Goal: Information Seeking & Learning: Learn about a topic

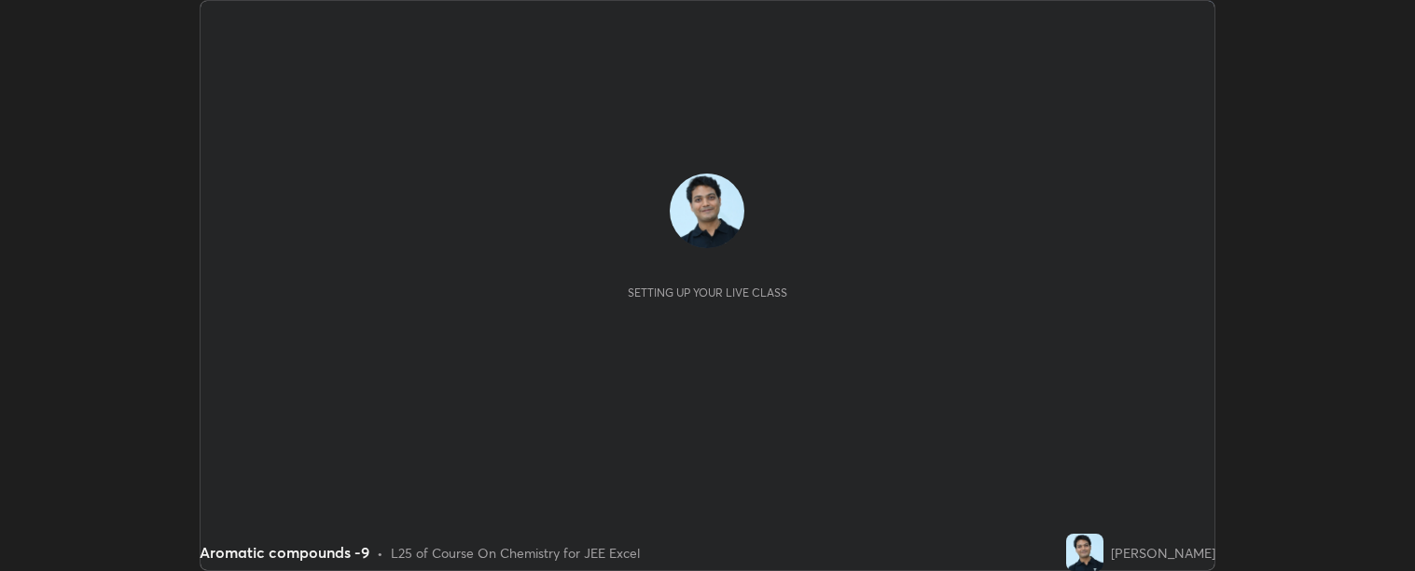
scroll to position [571, 1415]
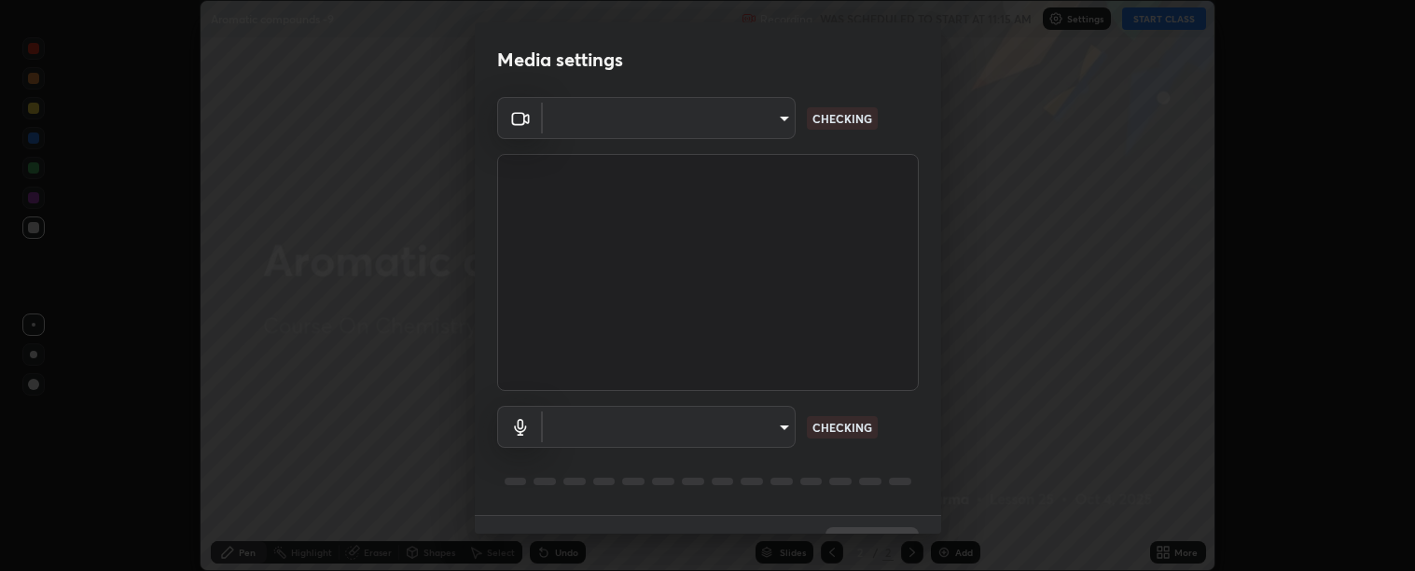
type input "c9a33e1444ed9087bfc9ccfea5ae3a7e5a20680e32ba827957683cb8217a83b8"
type input "communications"
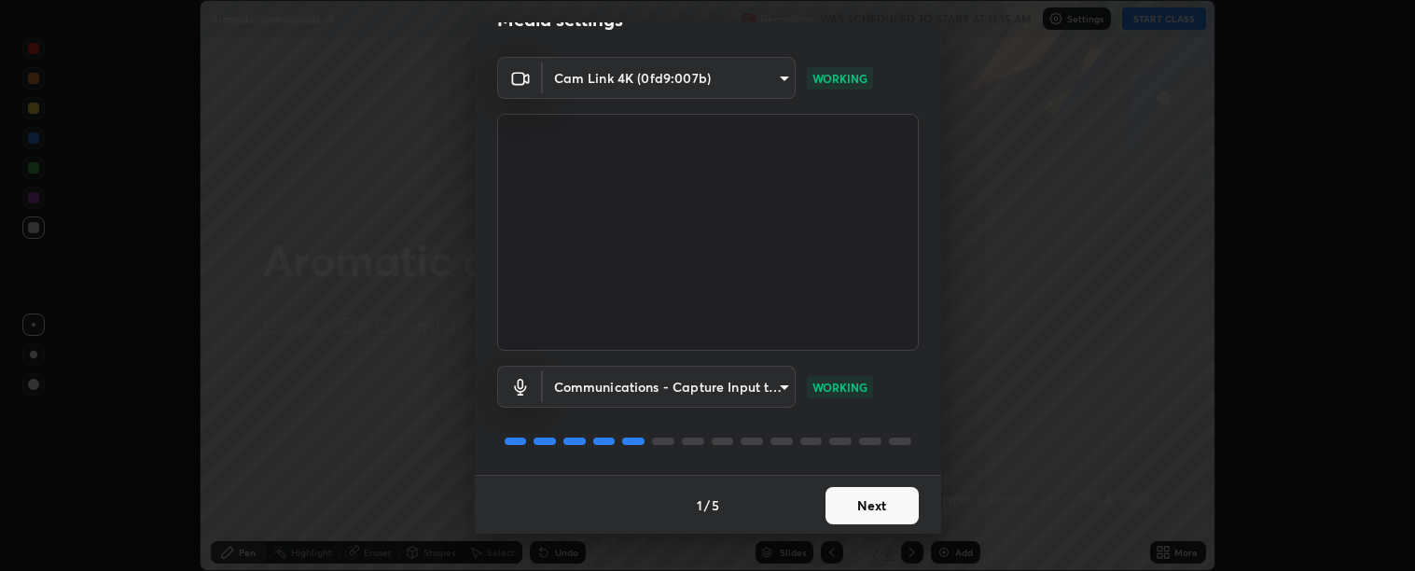
click at [877, 504] on button "Next" at bounding box center [871, 505] width 93 height 37
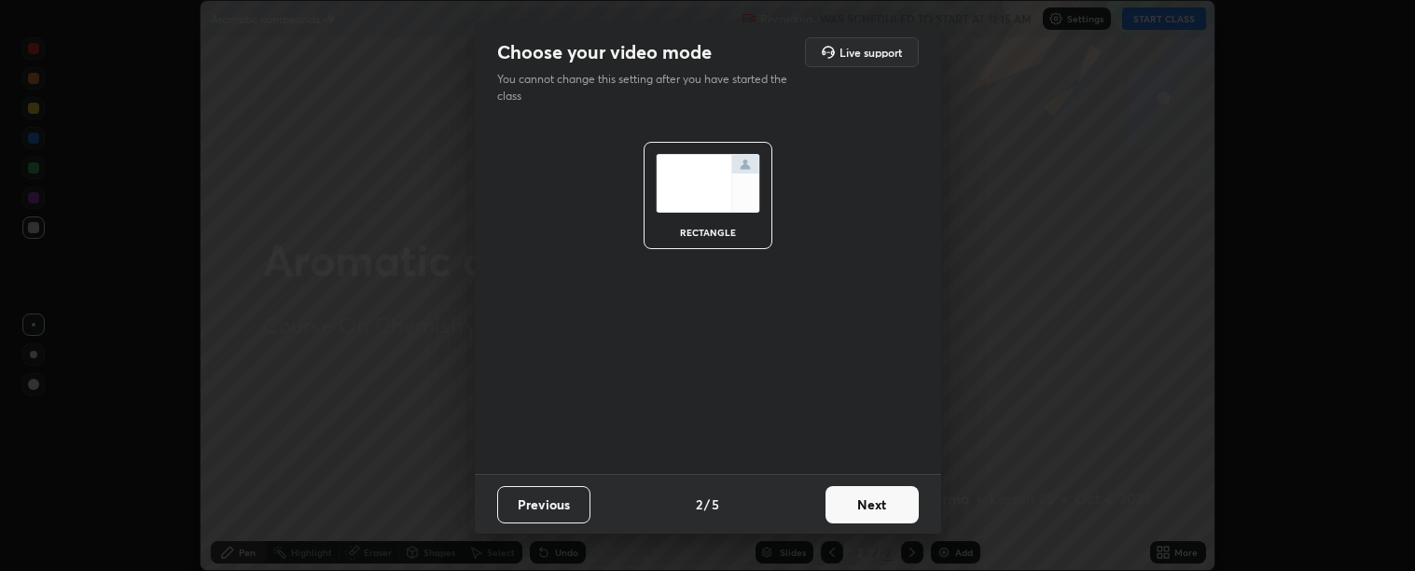
scroll to position [0, 0]
click at [881, 502] on button "Next" at bounding box center [871, 504] width 93 height 37
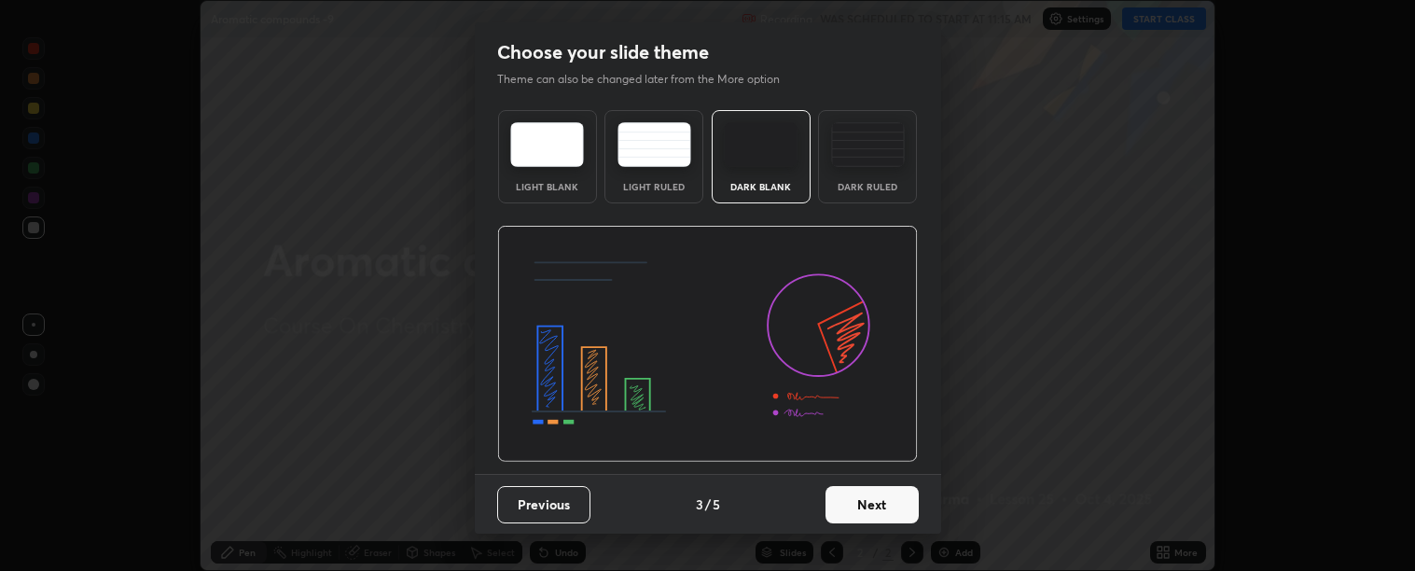
click at [882, 502] on button "Next" at bounding box center [871, 504] width 93 height 37
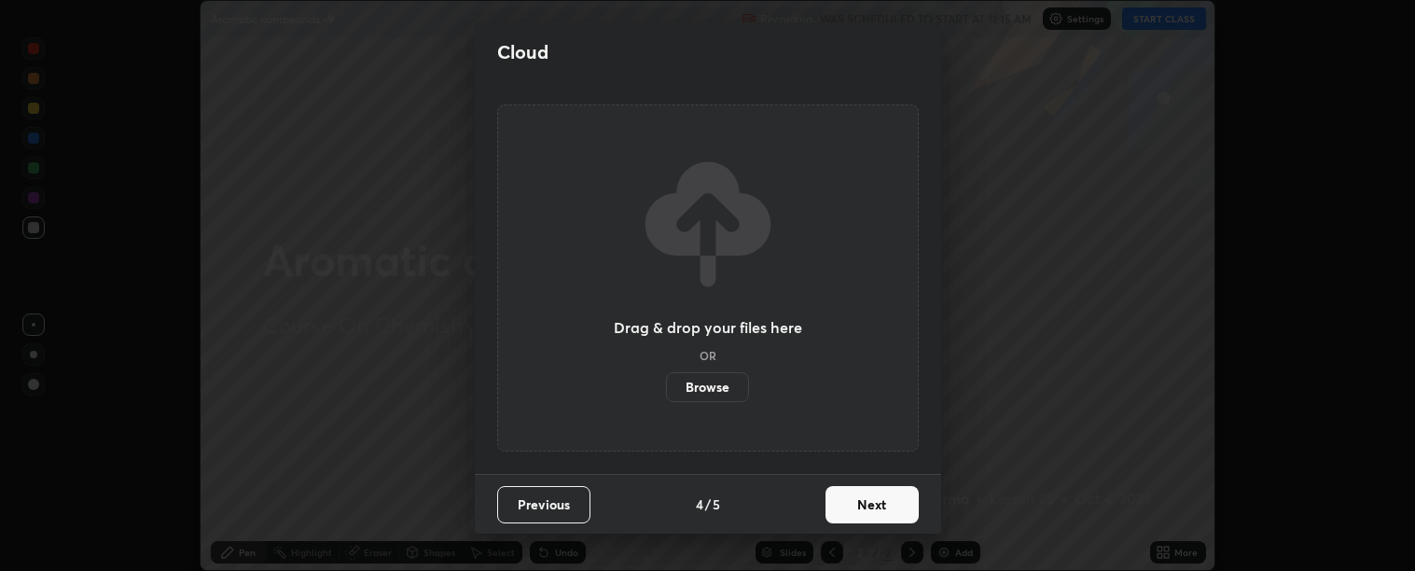
click at [883, 501] on button "Next" at bounding box center [871, 504] width 93 height 37
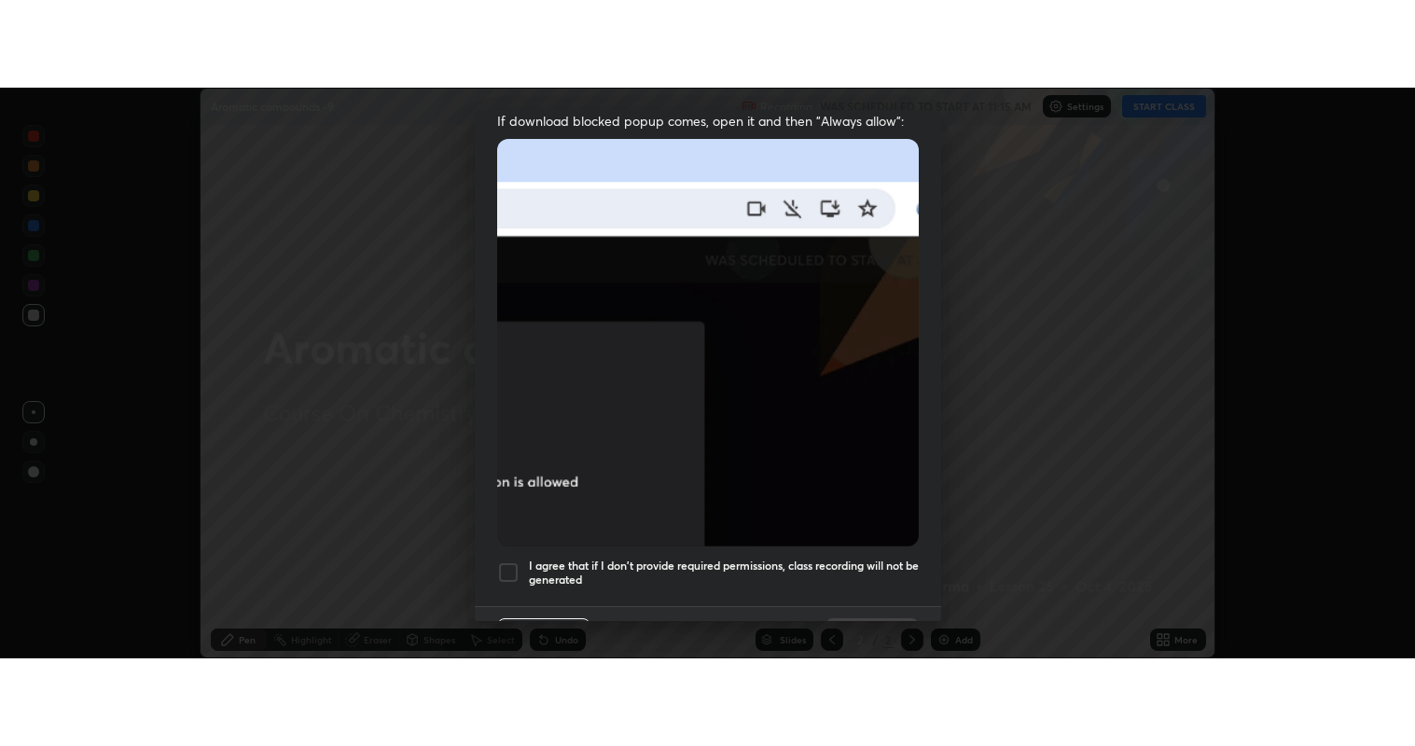
scroll to position [421, 0]
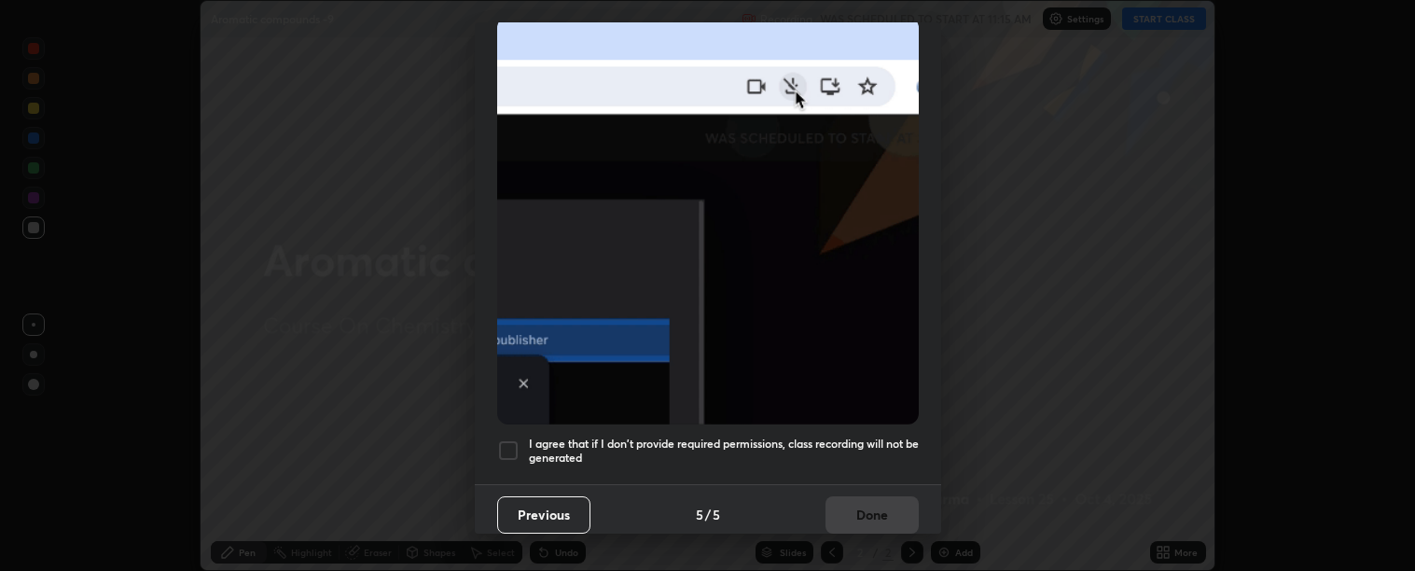
click at [505, 439] on div at bounding box center [508, 450] width 22 height 22
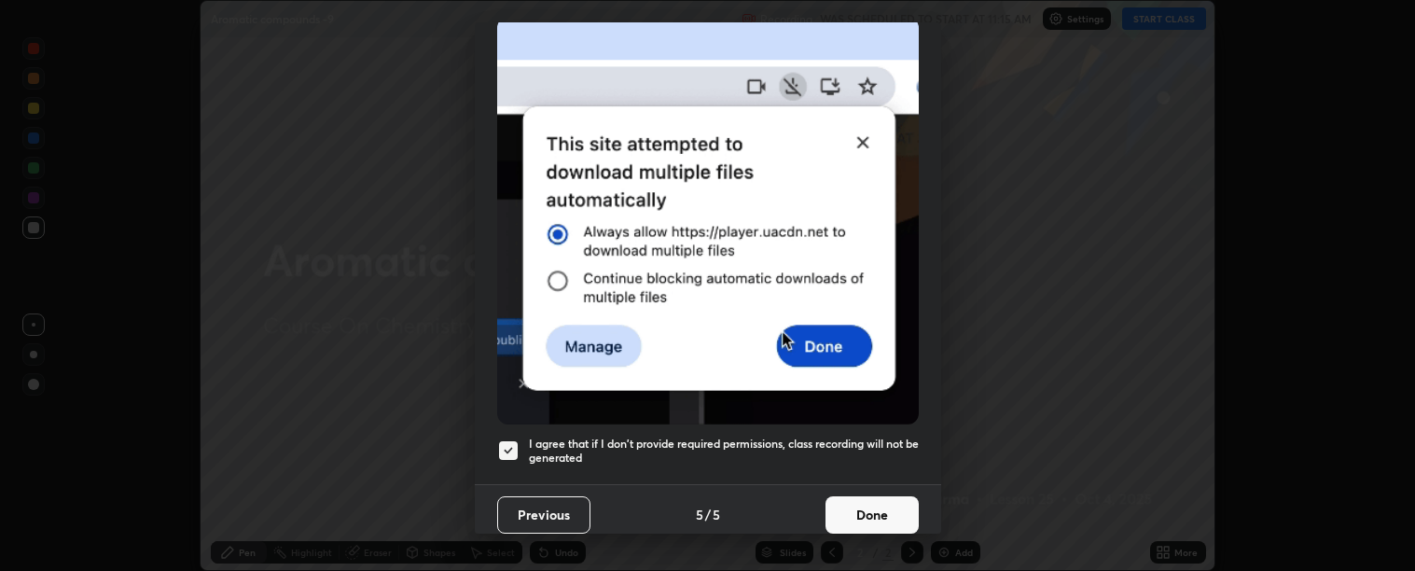
click at [854, 501] on button "Done" at bounding box center [871, 514] width 93 height 37
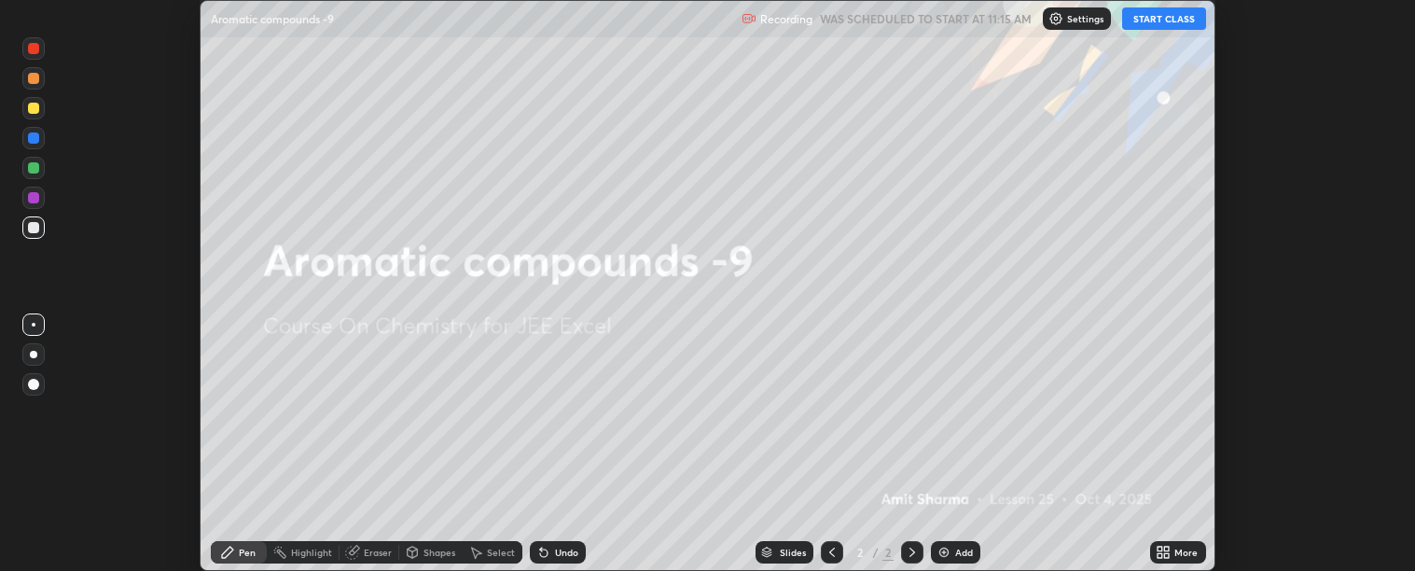
click at [1141, 22] on button "START CLASS" at bounding box center [1164, 18] width 84 height 22
click at [1170, 556] on icon at bounding box center [1162, 552] width 15 height 15
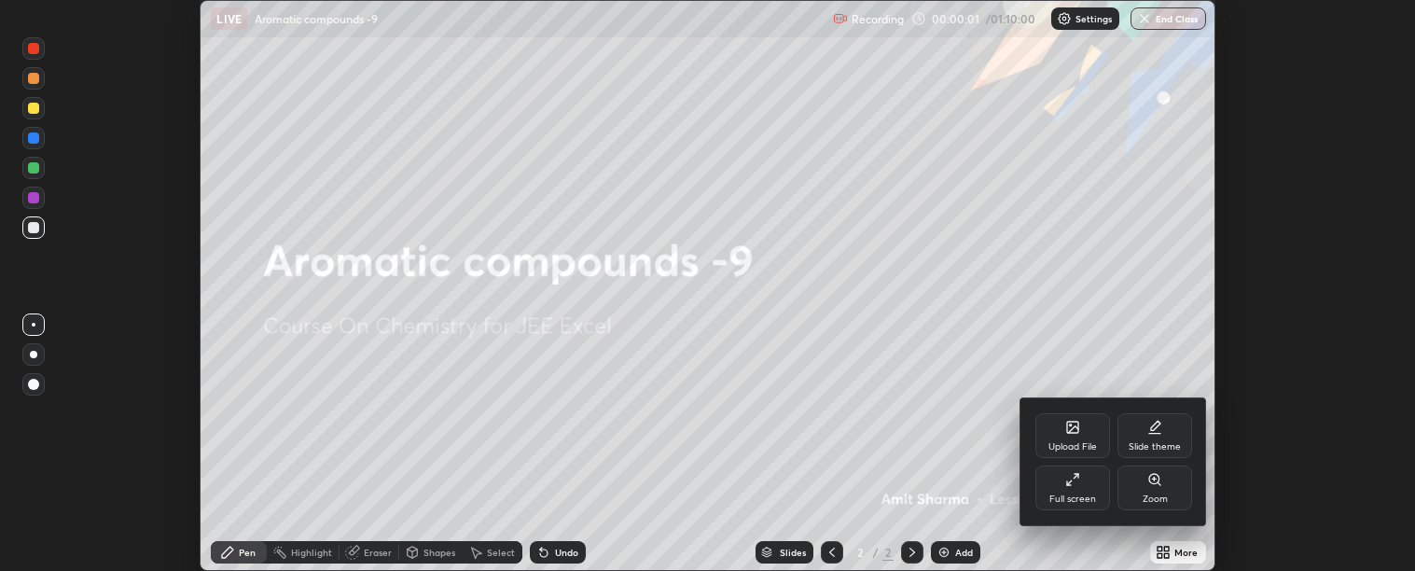
click at [1074, 487] on div "Full screen" at bounding box center [1072, 487] width 75 height 45
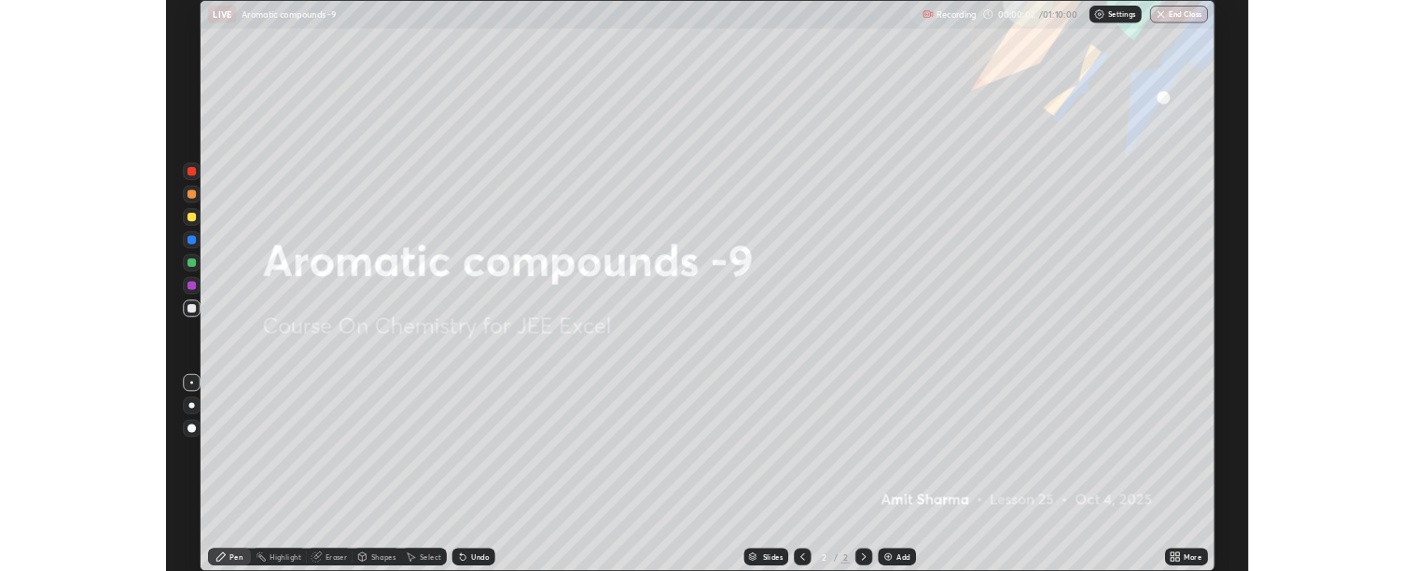
scroll to position [746, 1415]
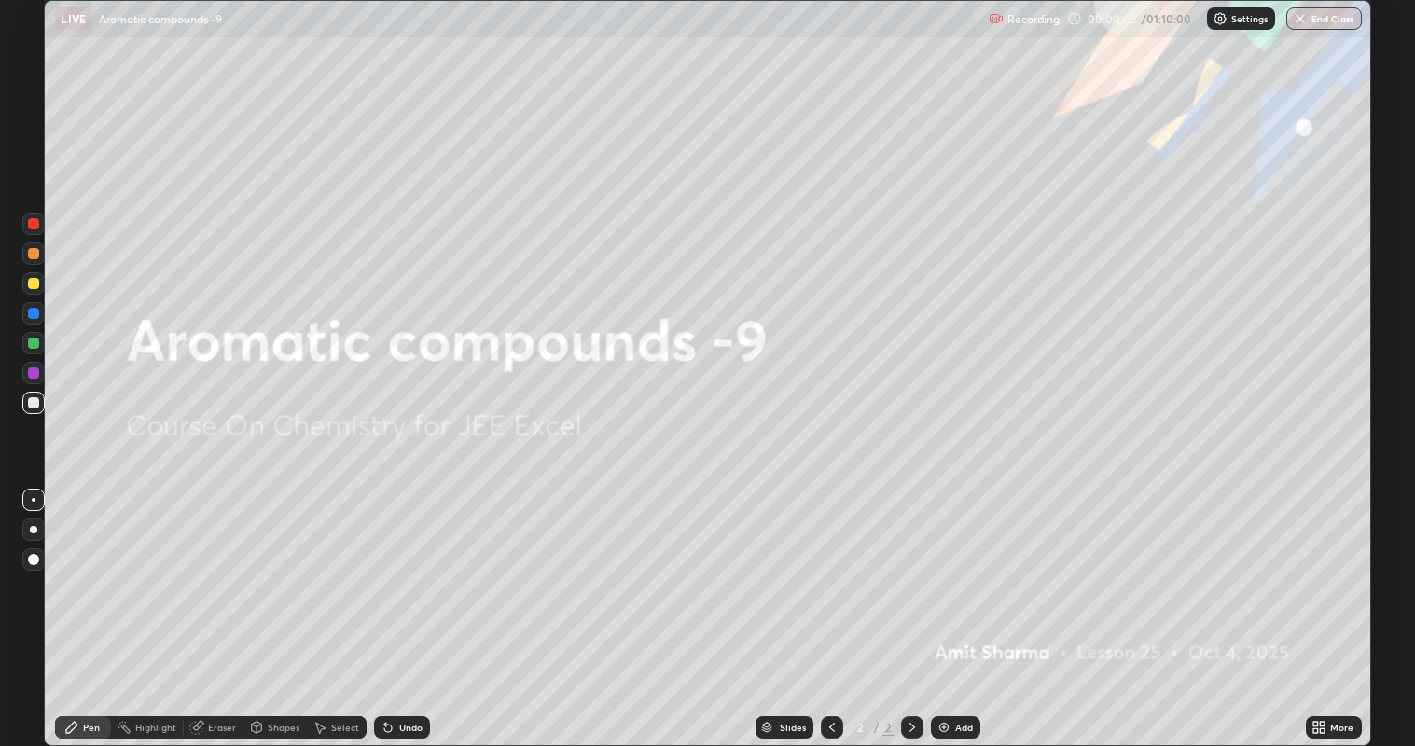
click at [961, 570] on div "Add" at bounding box center [964, 727] width 18 height 9
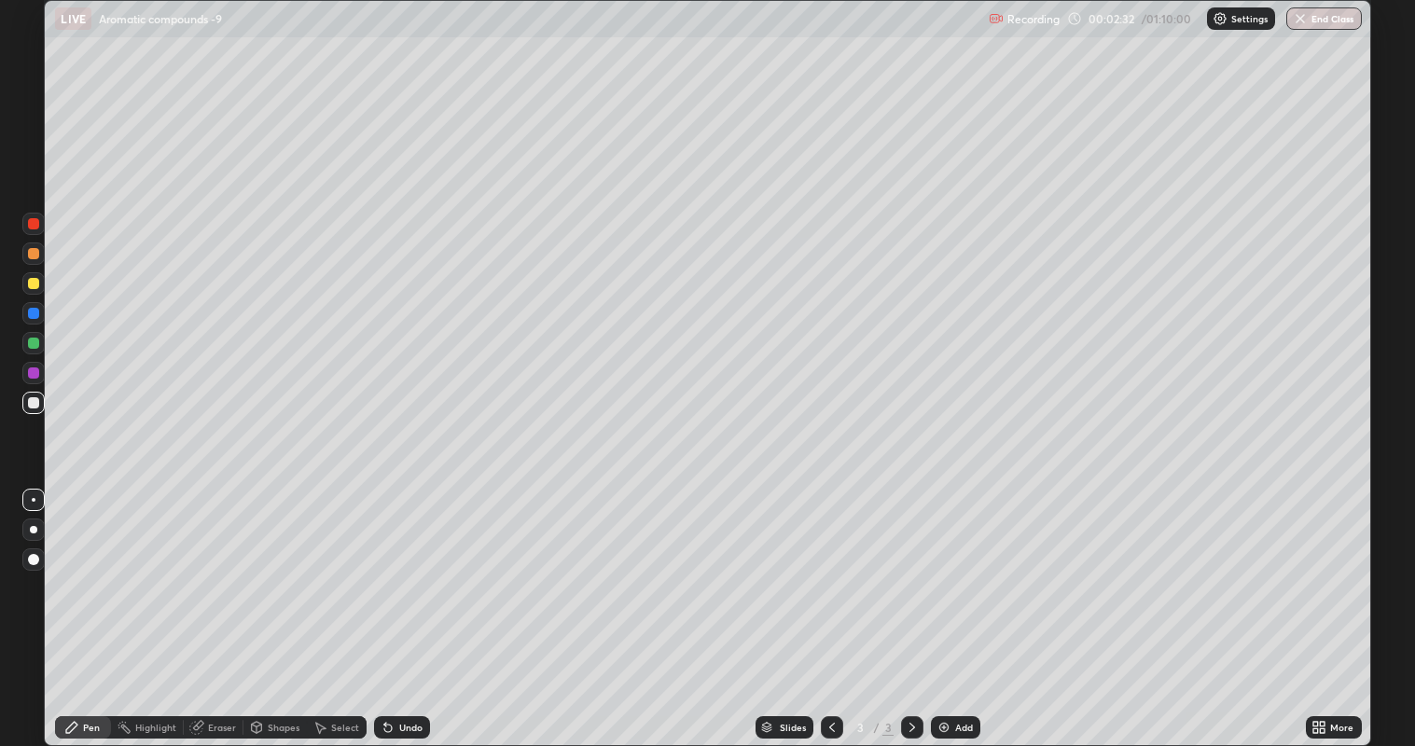
click at [35, 285] on div at bounding box center [33, 283] width 11 height 11
click at [35, 405] on div at bounding box center [33, 402] width 11 height 11
click at [944, 570] on img at bounding box center [943, 727] width 15 height 15
click at [961, 570] on div "Add" at bounding box center [964, 727] width 18 height 9
click at [949, 570] on img at bounding box center [943, 727] width 15 height 15
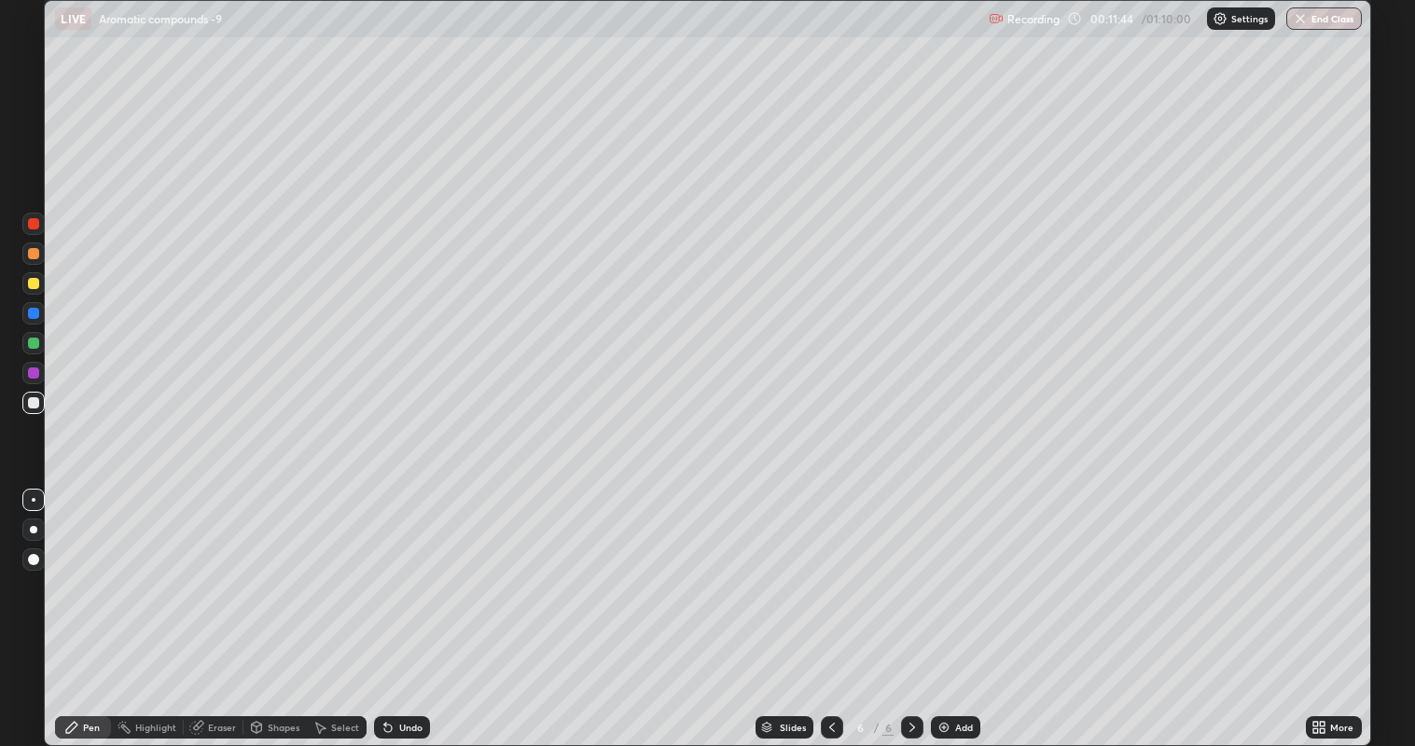
click at [35, 284] on div at bounding box center [33, 283] width 11 height 11
click at [35, 405] on div at bounding box center [33, 402] width 11 height 11
click at [411, 570] on div "Undo" at bounding box center [410, 727] width 23 height 9
click at [950, 570] on div "Add" at bounding box center [955, 727] width 49 height 22
click at [35, 284] on div at bounding box center [33, 283] width 11 height 11
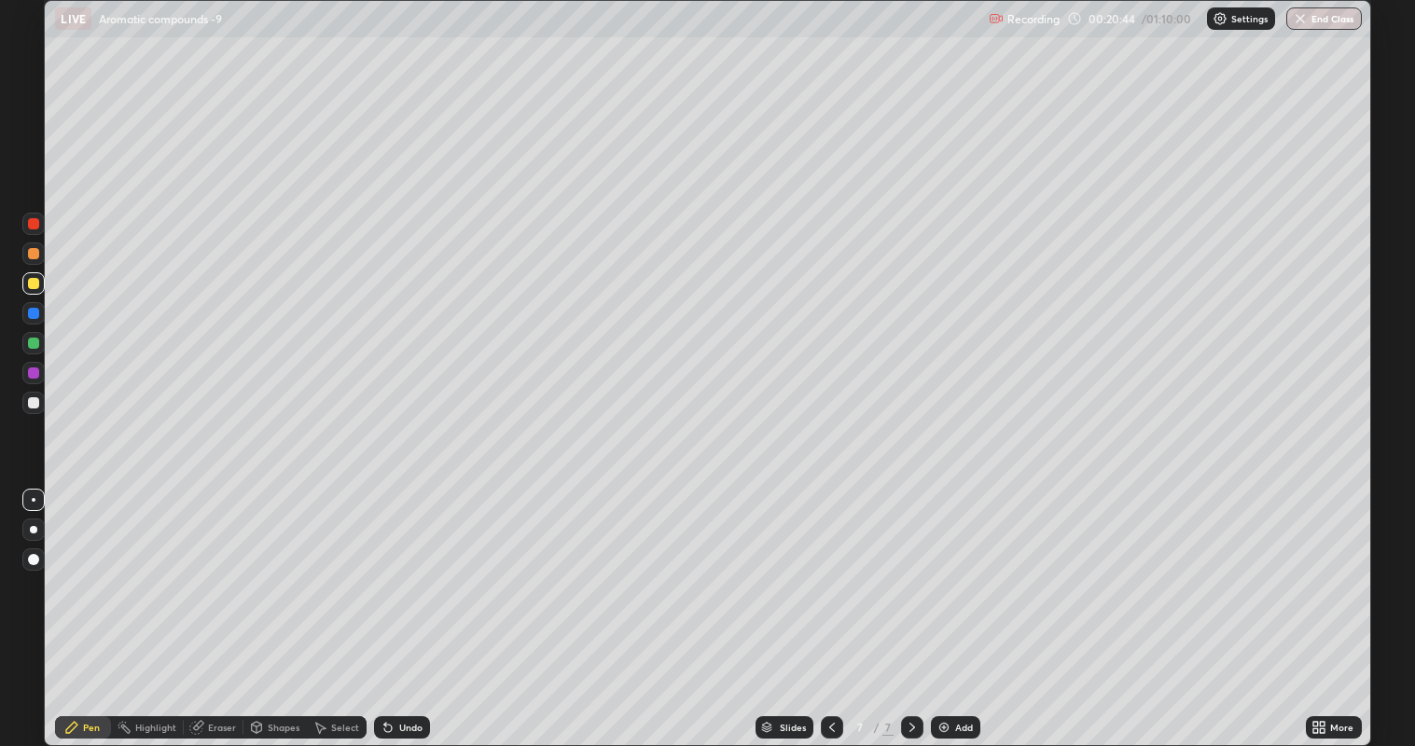
click at [35, 402] on div at bounding box center [33, 402] width 11 height 11
click at [832, 570] on icon at bounding box center [831, 727] width 15 height 15
click at [34, 226] on div at bounding box center [33, 223] width 11 height 11
click at [912, 570] on icon at bounding box center [912, 727] width 6 height 9
click at [950, 570] on div "Add" at bounding box center [955, 727] width 49 height 22
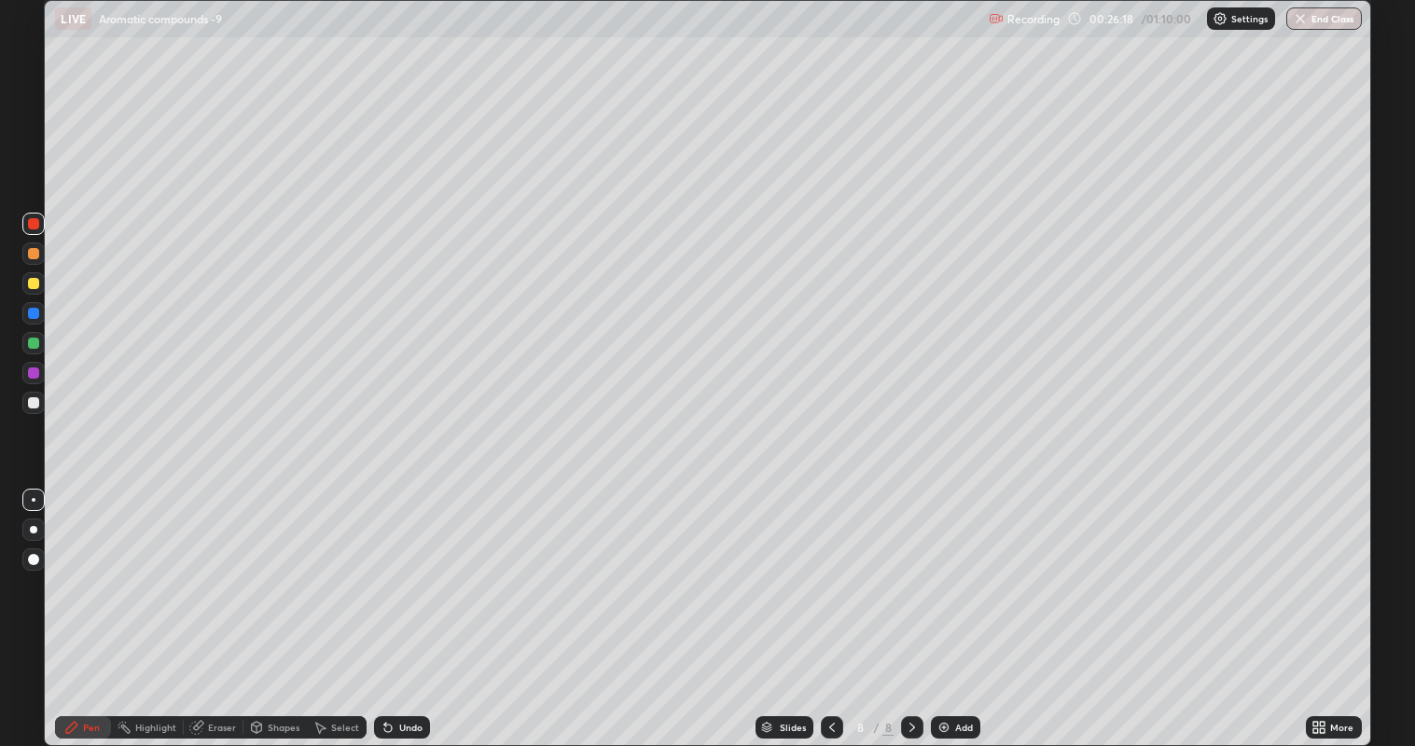
click at [35, 284] on div at bounding box center [33, 283] width 11 height 11
click at [35, 406] on div at bounding box center [33, 402] width 11 height 11
click at [951, 570] on div "Add" at bounding box center [955, 727] width 49 height 22
click at [219, 570] on div "Eraser" at bounding box center [222, 727] width 28 height 9
click at [96, 570] on div "Pen" at bounding box center [83, 727] width 56 height 22
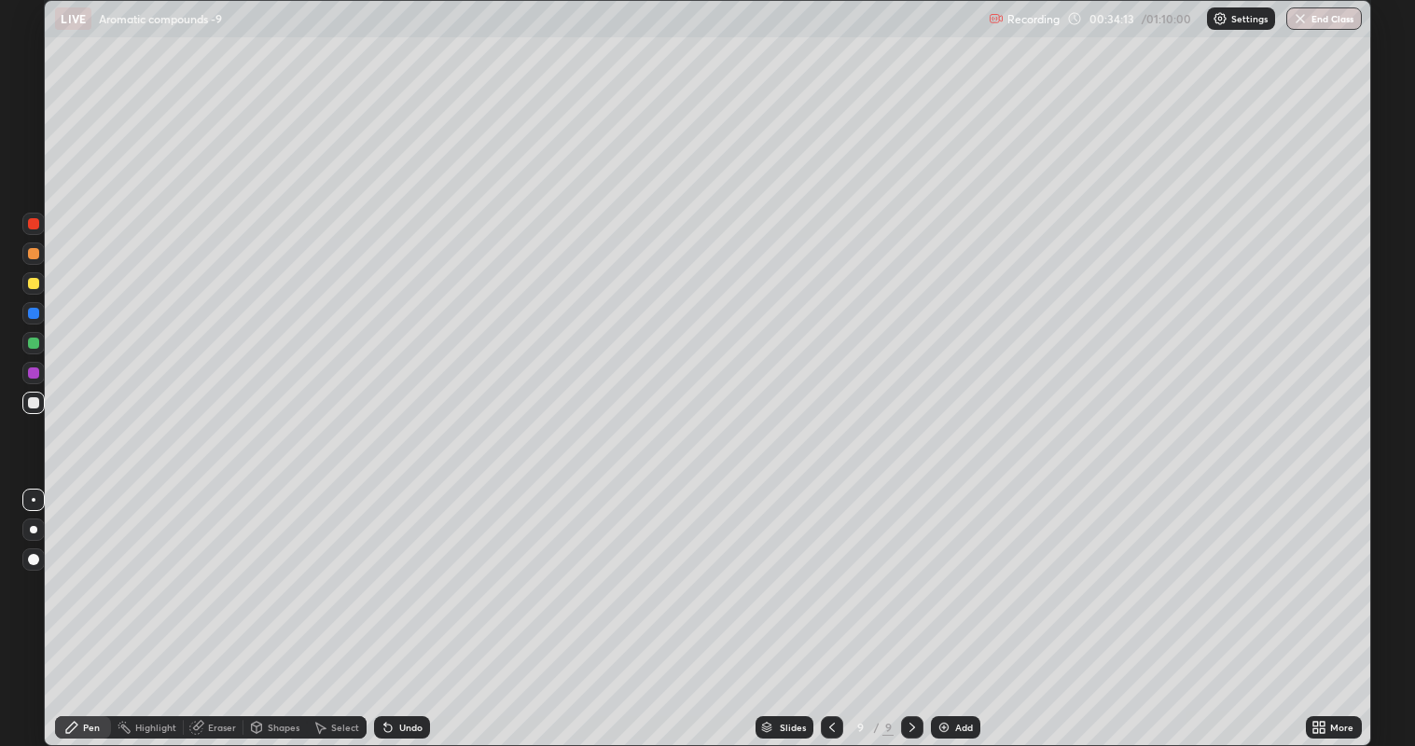
click at [824, 570] on icon at bounding box center [831, 727] width 15 height 15
click at [907, 570] on icon at bounding box center [912, 727] width 15 height 15
click at [949, 570] on img at bounding box center [943, 727] width 15 height 15
click at [31, 284] on div at bounding box center [33, 283] width 11 height 11
click at [34, 404] on div at bounding box center [33, 402] width 11 height 11
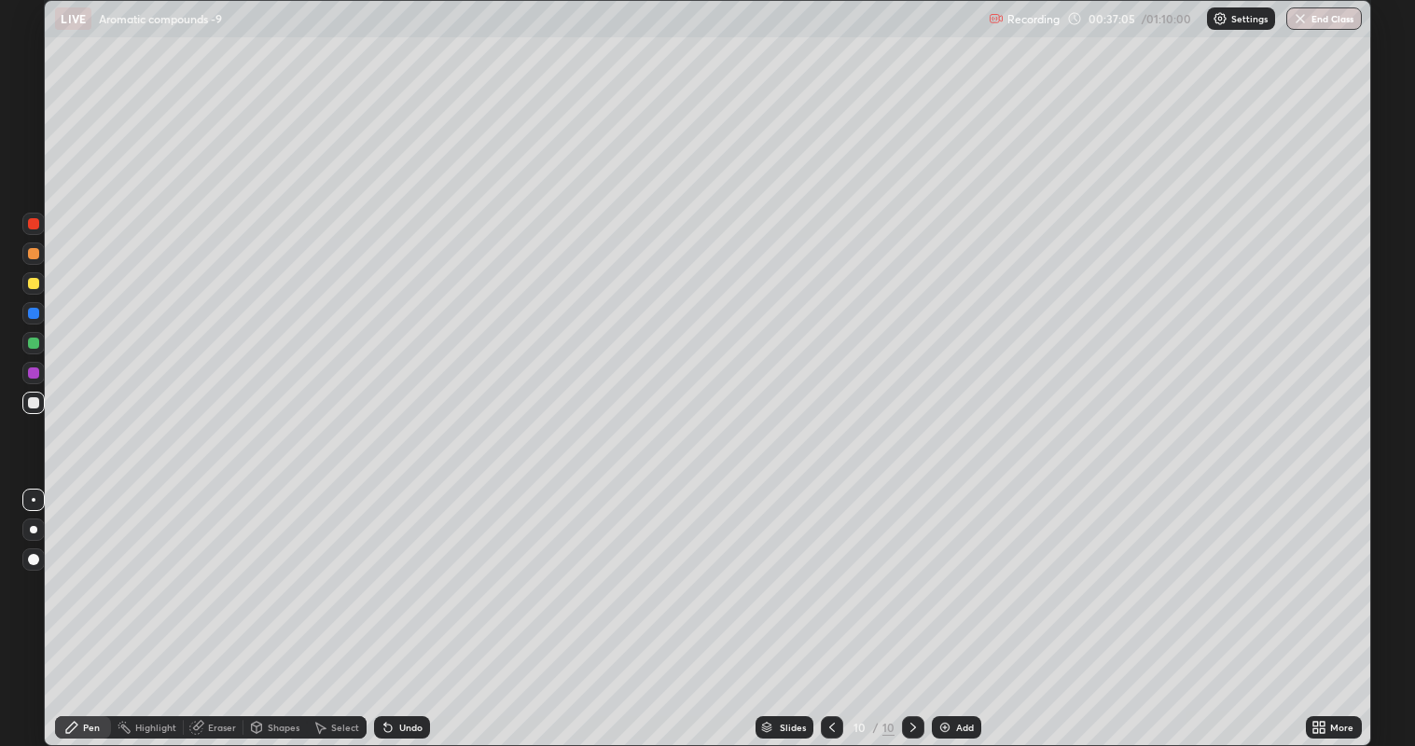
click at [411, 570] on div "Undo" at bounding box center [402, 727] width 56 height 22
click at [415, 570] on div "Undo" at bounding box center [402, 727] width 56 height 22
click at [410, 570] on div "Undo" at bounding box center [410, 727] width 23 height 9
click at [216, 570] on div "Eraser" at bounding box center [222, 727] width 28 height 9
click at [824, 570] on icon at bounding box center [831, 727] width 15 height 15
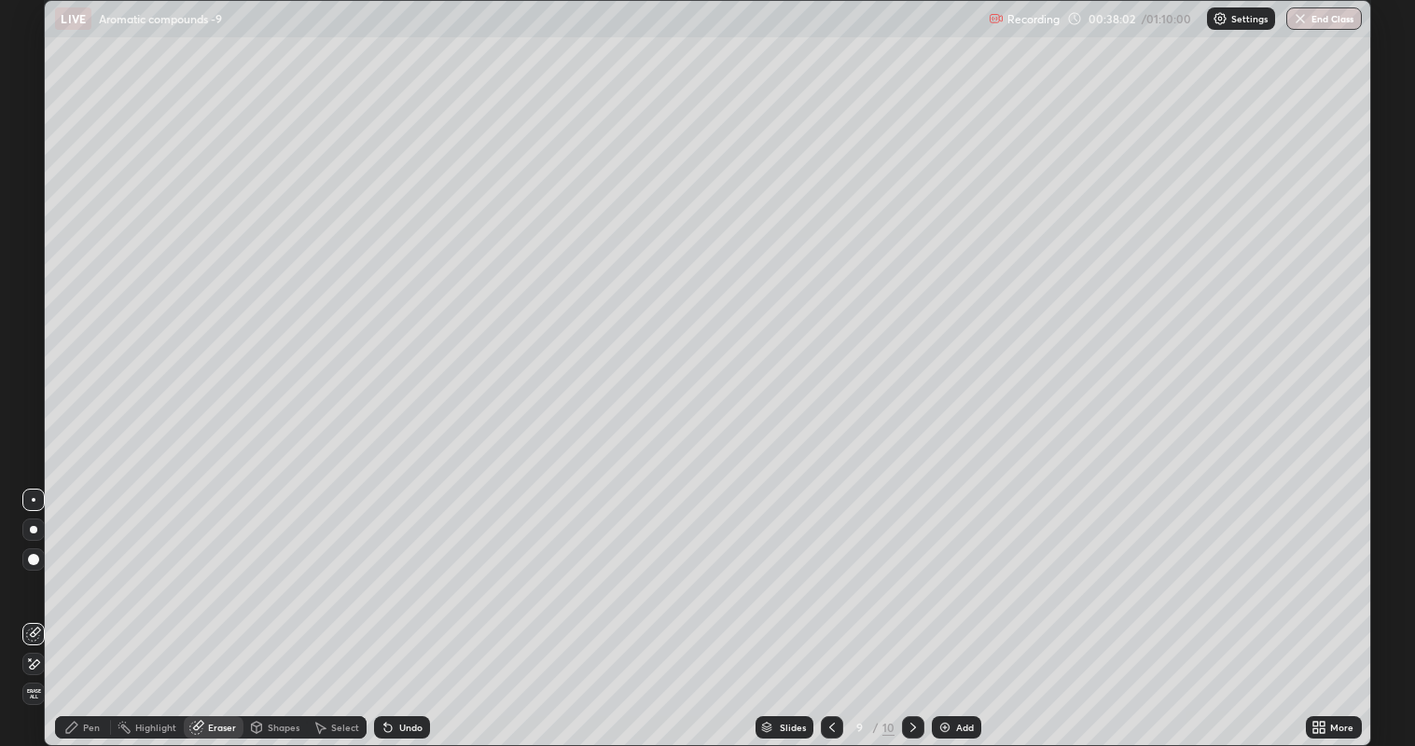
click at [824, 570] on icon at bounding box center [831, 727] width 15 height 15
click at [906, 570] on icon at bounding box center [913, 727] width 15 height 15
click at [907, 570] on icon at bounding box center [913, 727] width 15 height 15
click at [90, 570] on div "Pen" at bounding box center [91, 727] width 17 height 9
click at [399, 570] on div "Undo" at bounding box center [410, 727] width 23 height 9
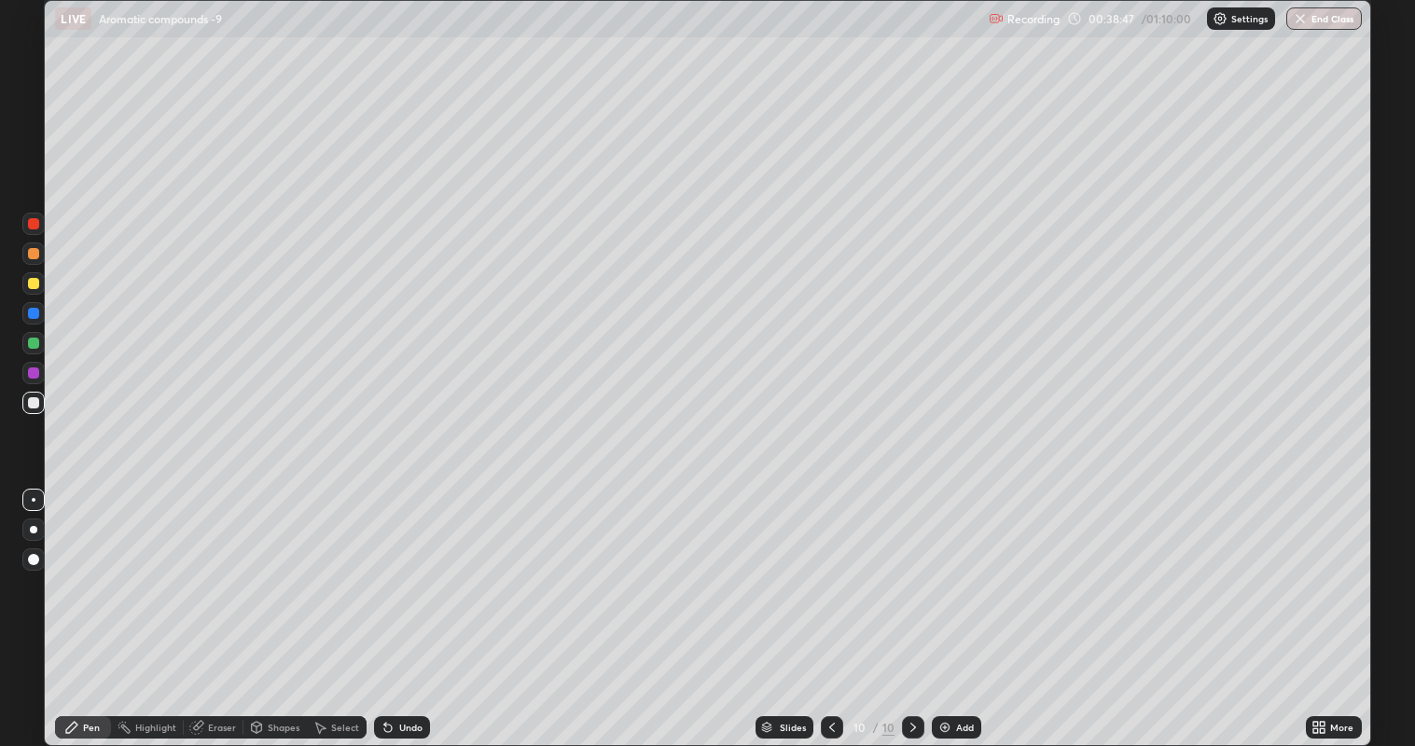
click at [402, 570] on div "Undo" at bounding box center [410, 727] width 23 height 9
click at [35, 371] on div at bounding box center [33, 372] width 11 height 11
click at [34, 402] on div at bounding box center [33, 402] width 11 height 11
click at [954, 570] on div "Add" at bounding box center [956, 727] width 49 height 22
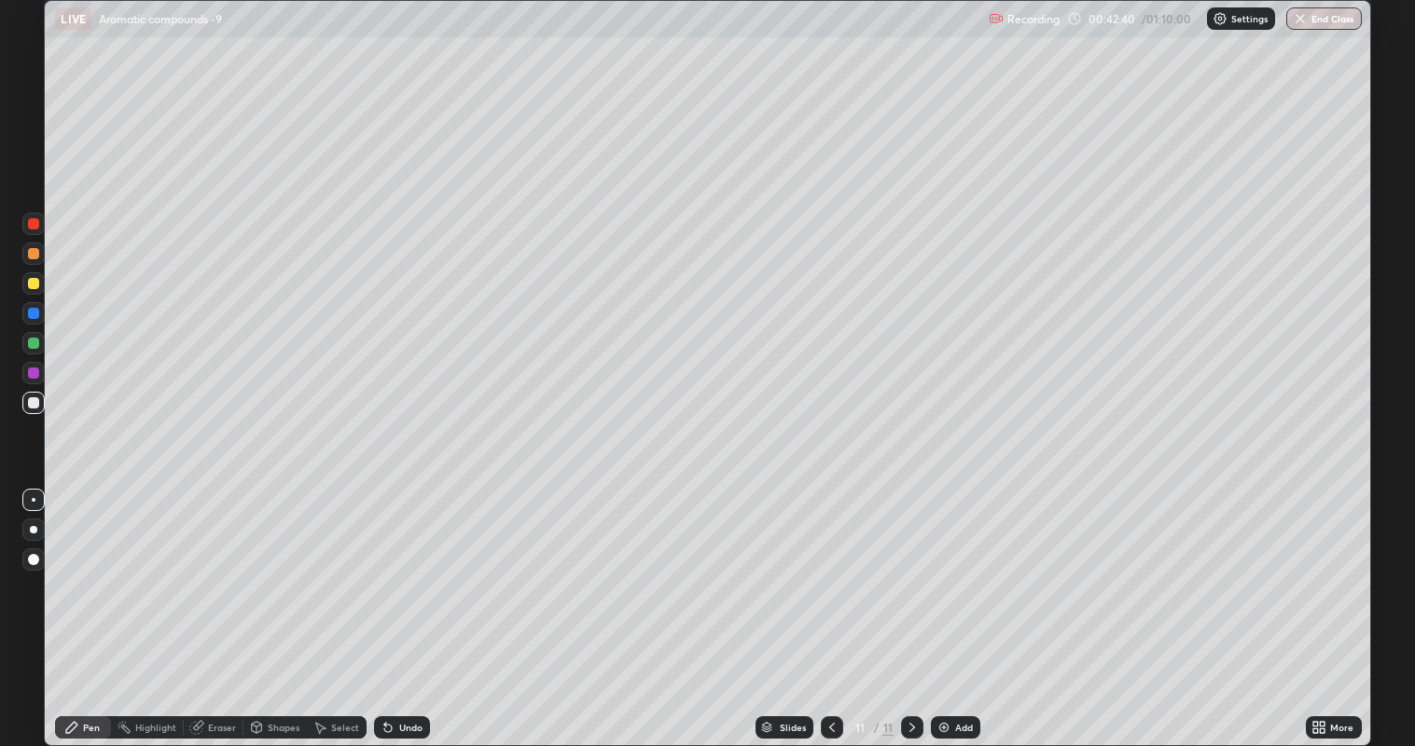
click at [35, 284] on div at bounding box center [33, 283] width 11 height 11
click at [35, 253] on div at bounding box center [33, 253] width 11 height 11
click at [35, 404] on div at bounding box center [33, 402] width 11 height 11
click at [949, 570] on div "Add" at bounding box center [955, 727] width 49 height 22
click at [35, 284] on div at bounding box center [33, 283] width 11 height 11
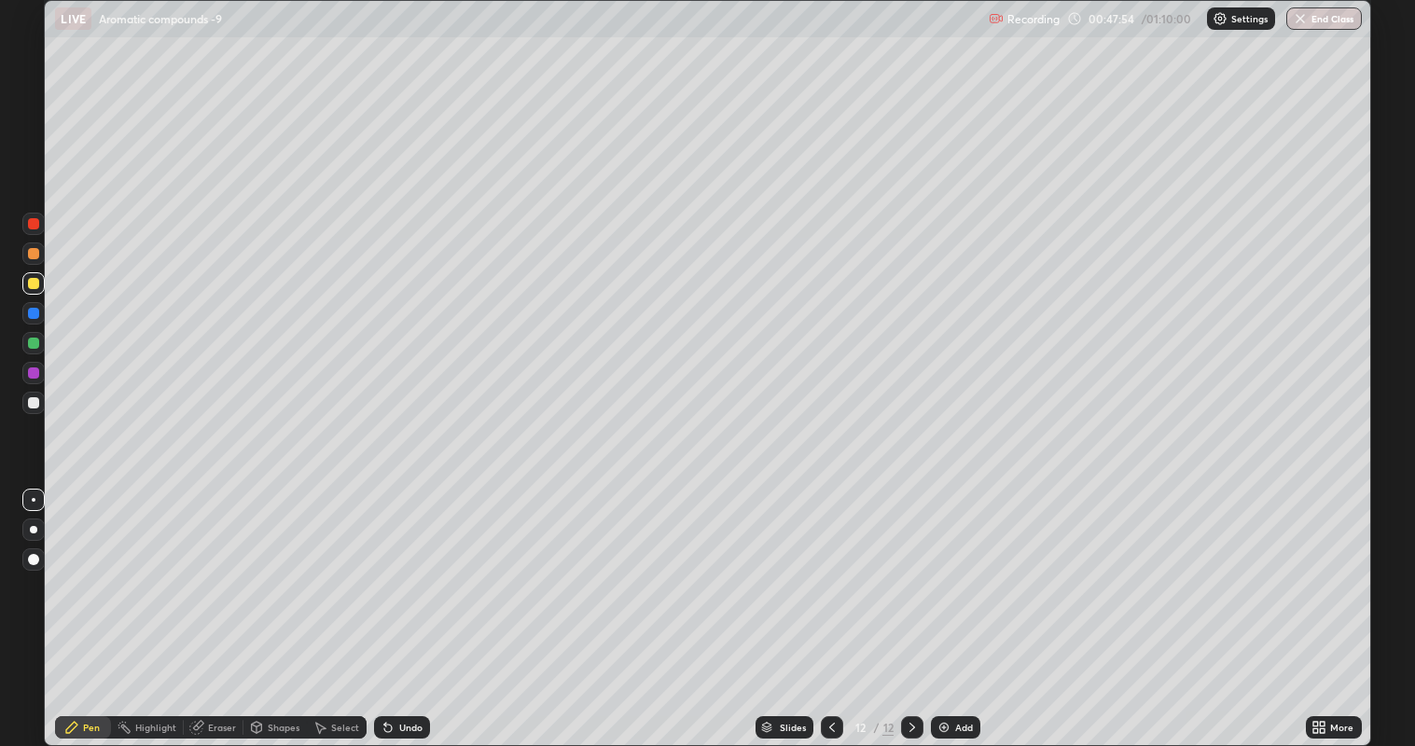
click at [35, 401] on div at bounding box center [33, 402] width 11 height 11
click at [35, 372] on div at bounding box center [33, 372] width 11 height 11
click at [33, 401] on div at bounding box center [33, 402] width 11 height 11
click at [33, 345] on div at bounding box center [33, 343] width 11 height 11
click at [32, 375] on div at bounding box center [33, 372] width 11 height 11
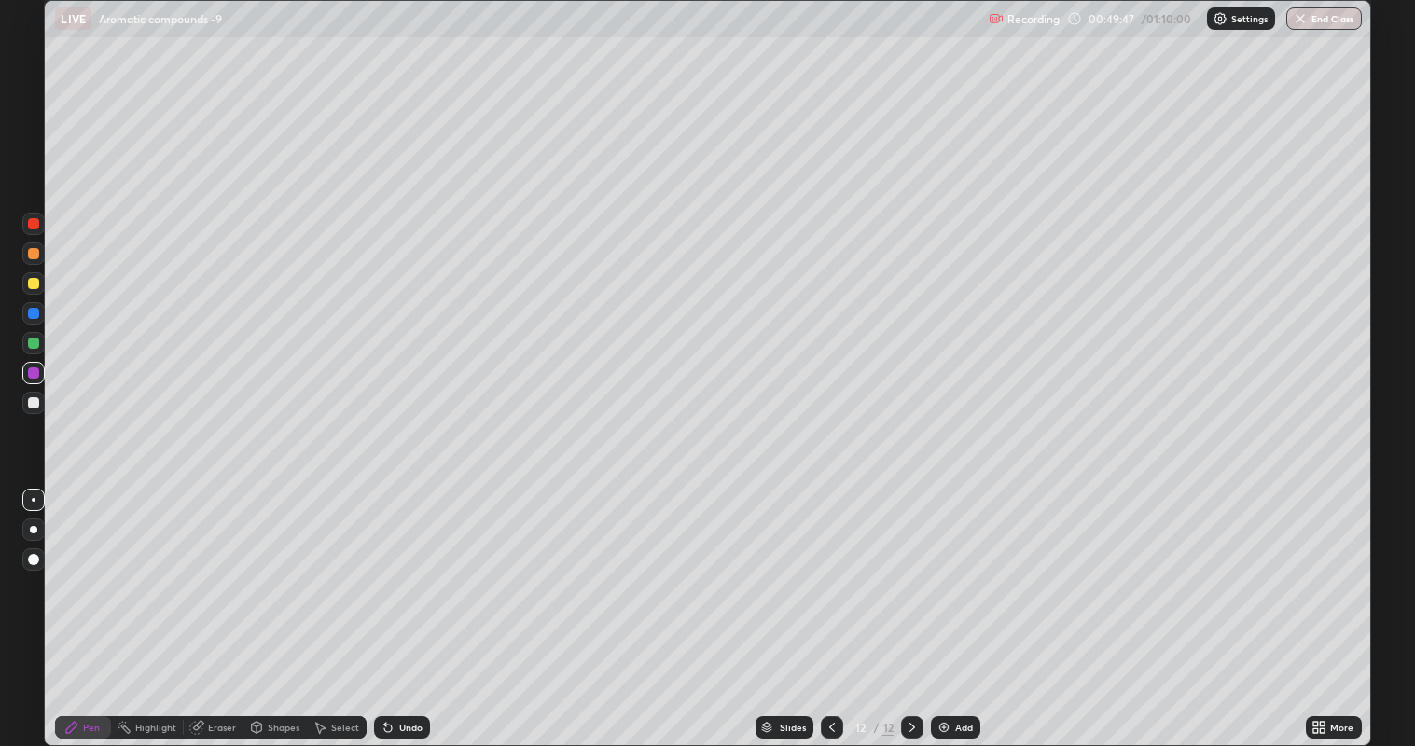
click at [402, 570] on div "Undo" at bounding box center [402, 727] width 56 height 22
click at [399, 570] on div "Undo" at bounding box center [410, 727] width 23 height 9
click at [35, 402] on div at bounding box center [33, 402] width 11 height 11
click at [221, 570] on div "Eraser" at bounding box center [222, 727] width 28 height 9
click at [89, 570] on div "Pen" at bounding box center [91, 727] width 17 height 9
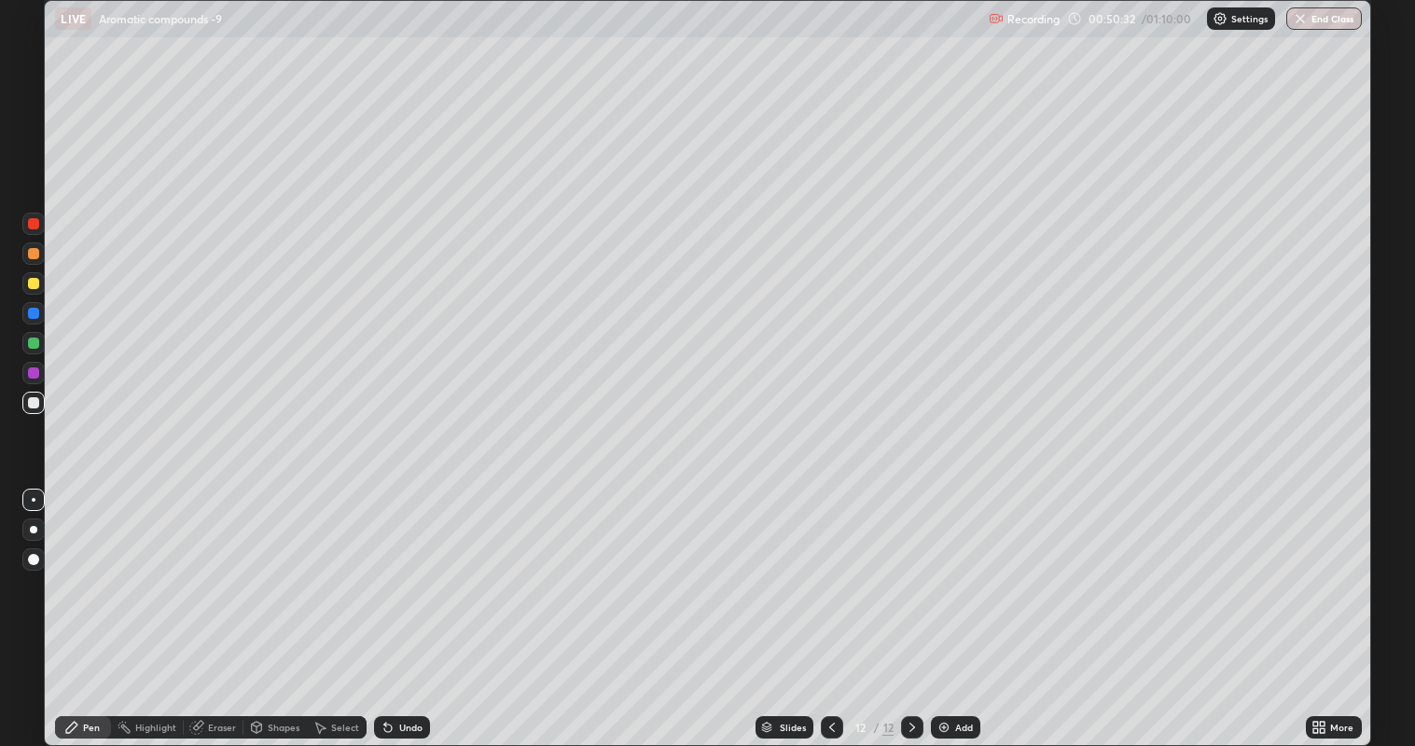
click at [31, 368] on div at bounding box center [33, 372] width 11 height 11
click at [33, 404] on div at bounding box center [33, 402] width 11 height 11
click at [34, 374] on div at bounding box center [33, 372] width 11 height 11
click at [405, 570] on div "Undo" at bounding box center [410, 727] width 23 height 9
click at [33, 404] on div at bounding box center [33, 402] width 11 height 11
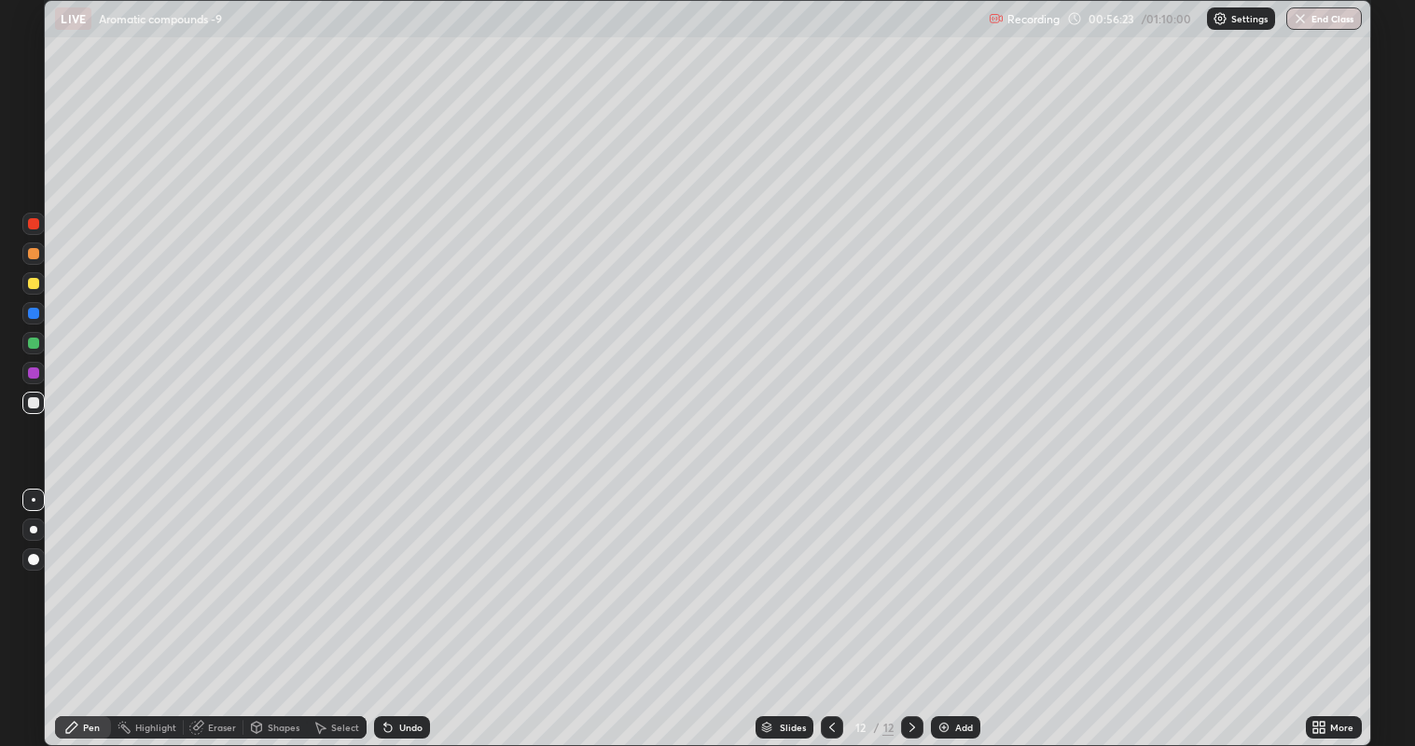
click at [951, 570] on div "Add" at bounding box center [955, 727] width 49 height 22
click at [33, 343] on div at bounding box center [33, 343] width 11 height 11
click at [35, 372] on div at bounding box center [33, 372] width 11 height 11
click at [33, 405] on div at bounding box center [33, 402] width 11 height 11
click at [831, 570] on icon at bounding box center [832, 727] width 6 height 9
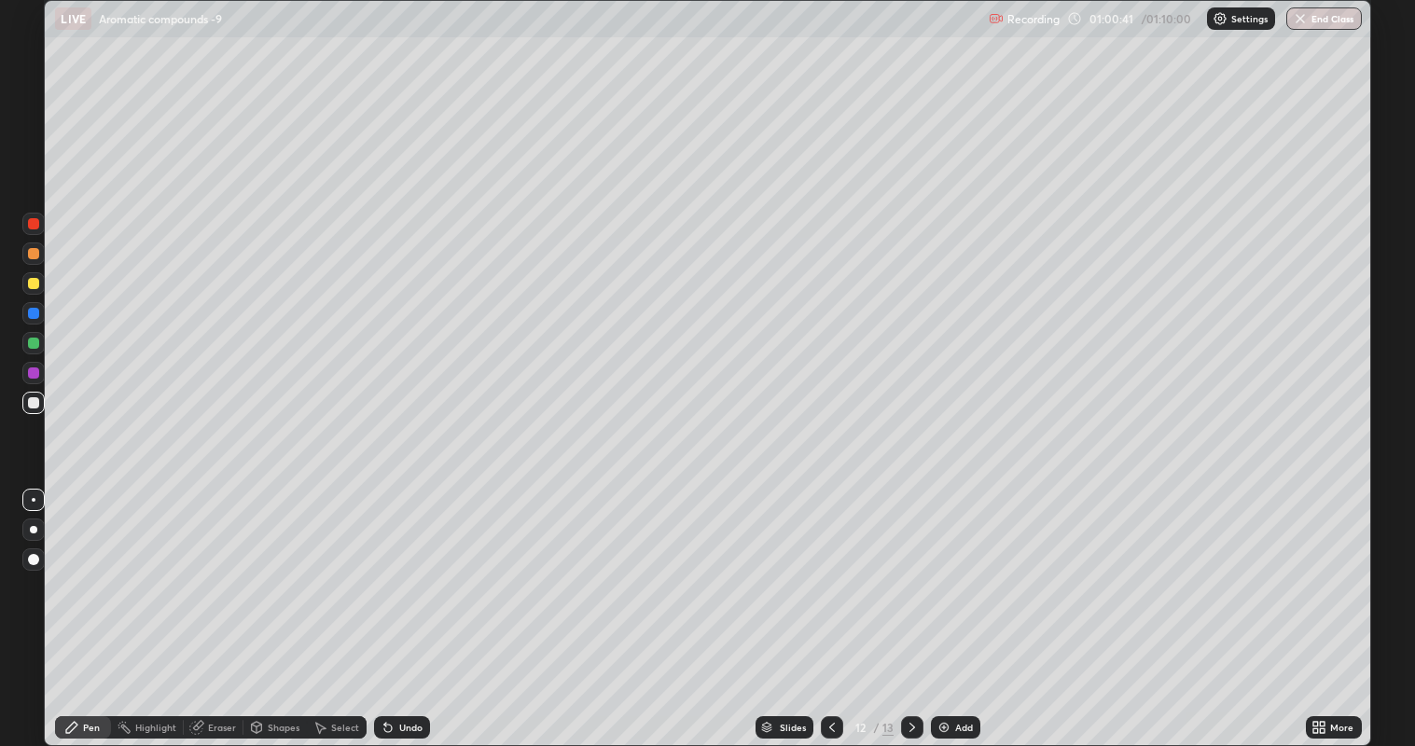
click at [834, 570] on icon at bounding box center [831, 727] width 15 height 15
click at [837, 570] on icon at bounding box center [831, 727] width 15 height 15
click at [838, 570] on div at bounding box center [832, 727] width 22 height 22
click at [837, 570] on icon at bounding box center [831, 727] width 15 height 15
click at [839, 570] on div at bounding box center [832, 727] width 22 height 22
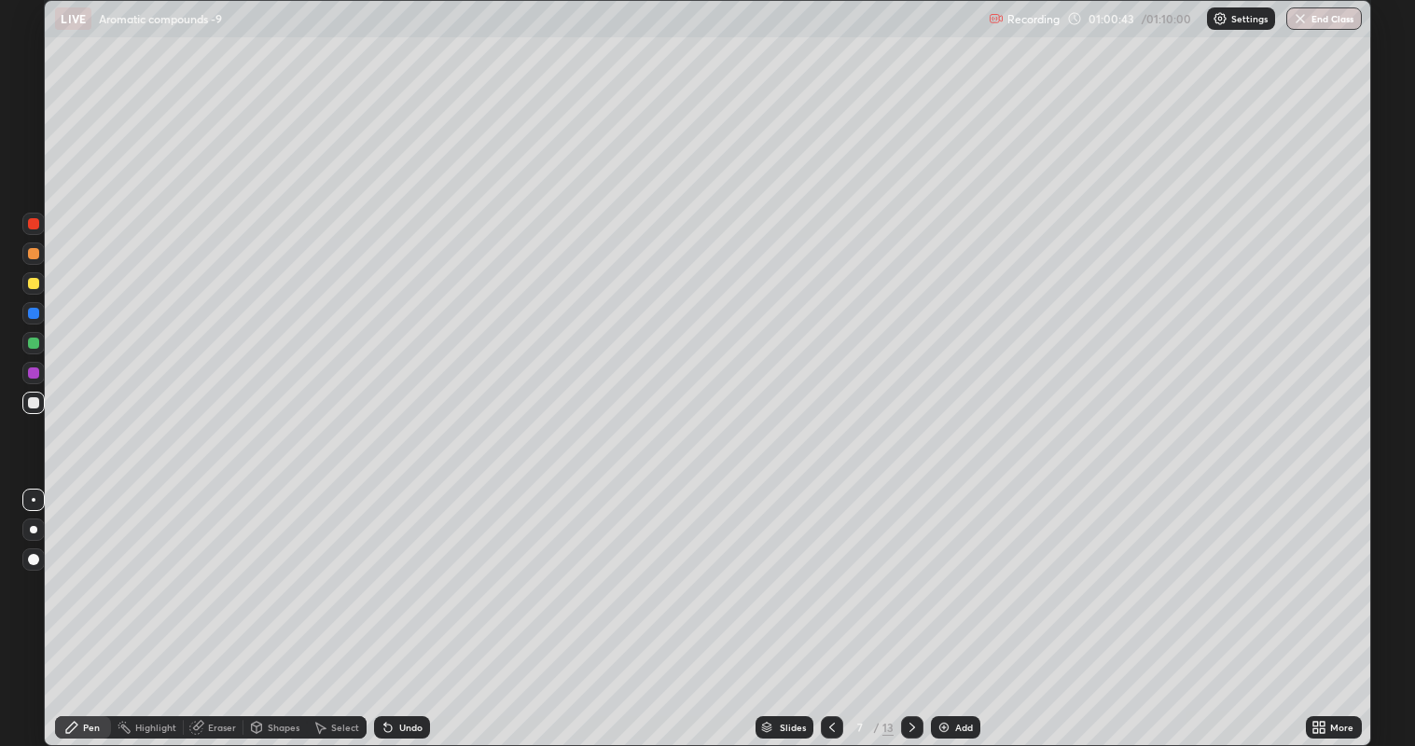
click at [838, 570] on div at bounding box center [832, 727] width 22 height 22
click at [841, 570] on div at bounding box center [832, 727] width 22 height 22
click at [830, 570] on icon at bounding box center [831, 727] width 15 height 15
click at [828, 570] on icon at bounding box center [831, 727] width 15 height 15
click at [37, 345] on div at bounding box center [33, 343] width 11 height 11
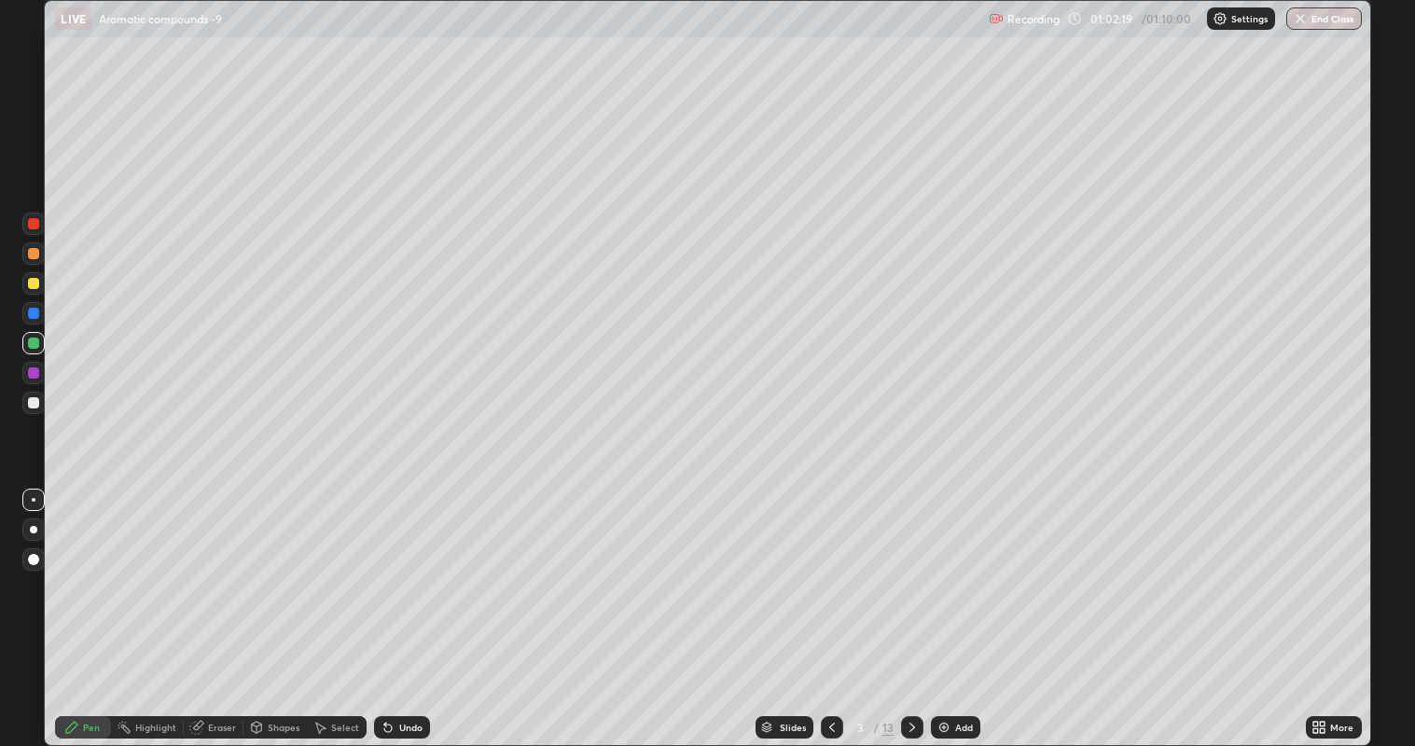
click at [909, 570] on icon at bounding box center [912, 727] width 6 height 9
click at [914, 570] on icon at bounding box center [912, 727] width 15 height 15
click at [912, 570] on icon at bounding box center [912, 727] width 15 height 15
click at [915, 570] on icon at bounding box center [912, 727] width 15 height 15
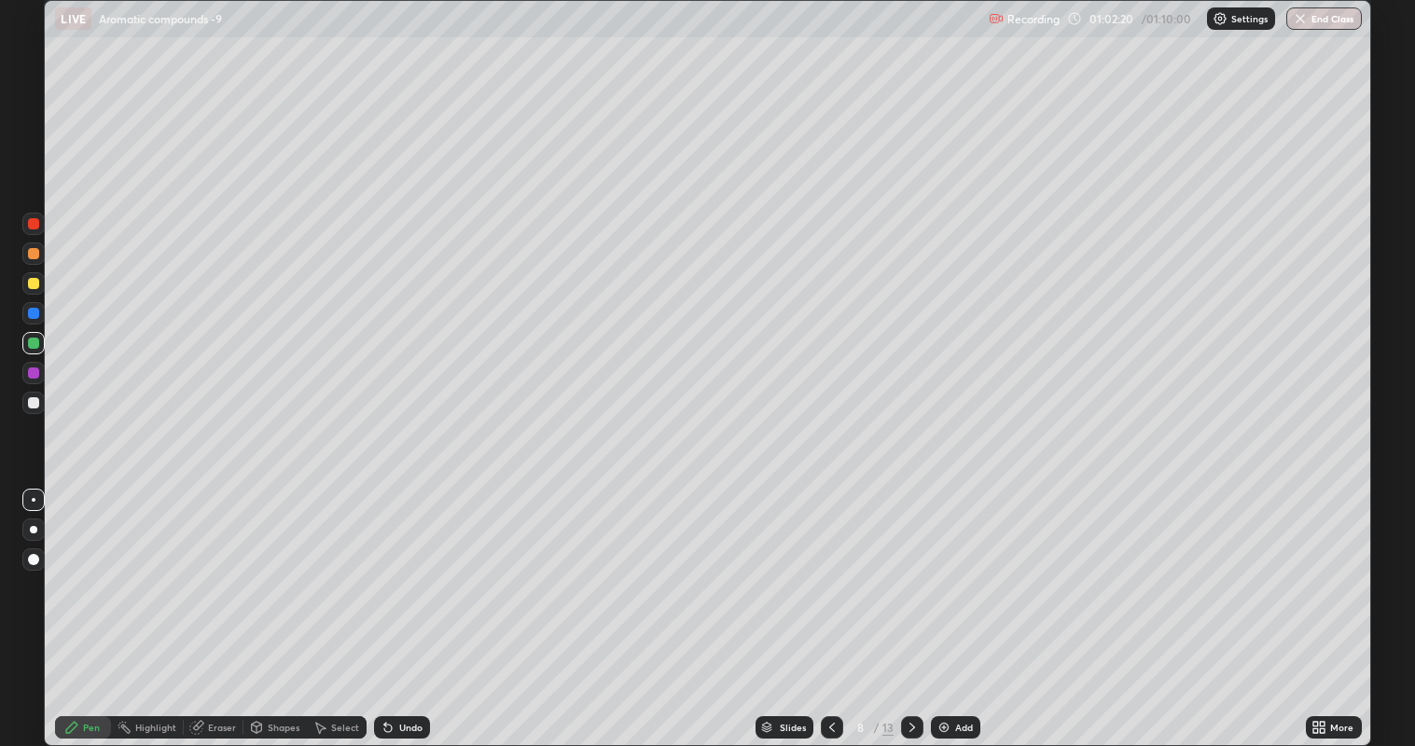
click at [917, 570] on icon at bounding box center [912, 727] width 15 height 15
click at [914, 570] on icon at bounding box center [912, 727] width 15 height 15
click at [915, 570] on icon at bounding box center [912, 727] width 15 height 15
click at [916, 570] on icon at bounding box center [912, 727] width 15 height 15
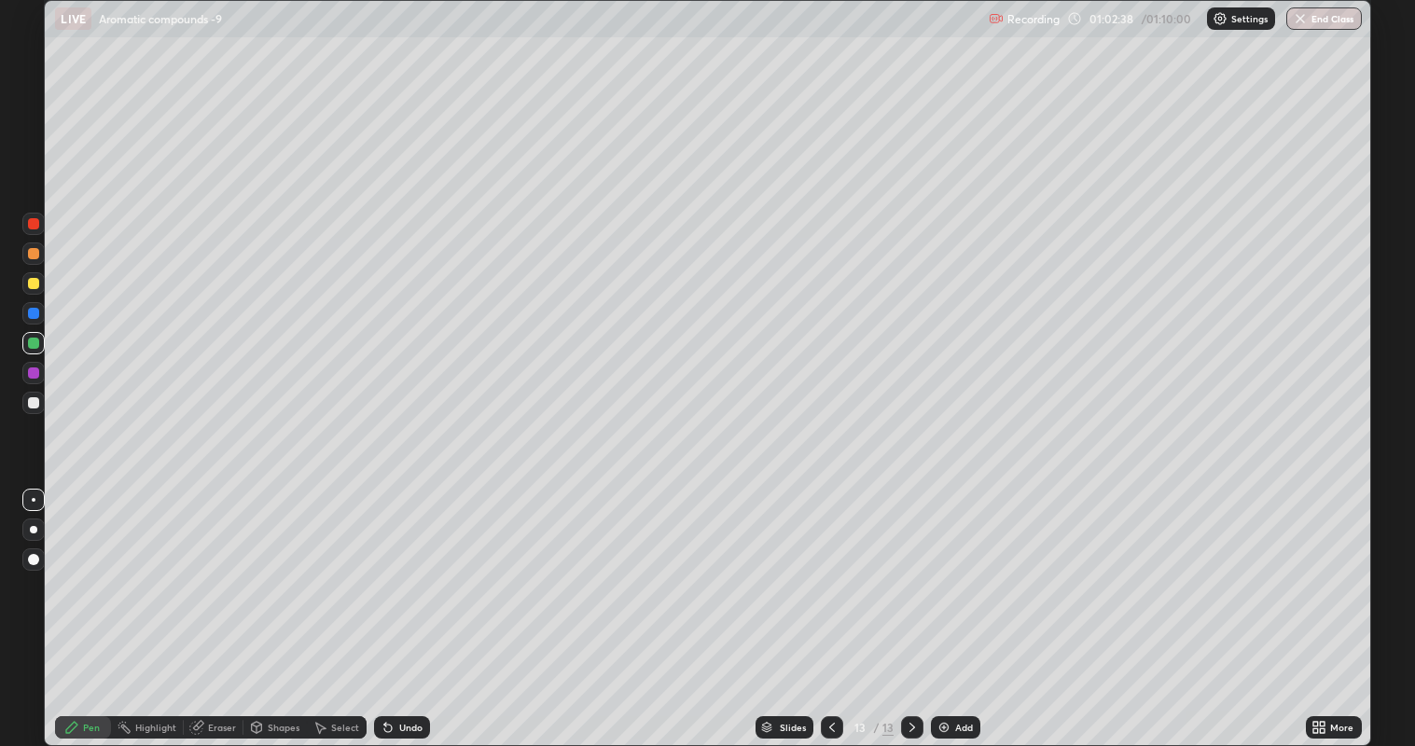
click at [950, 570] on div "Add" at bounding box center [955, 727] width 49 height 22
click at [829, 570] on icon at bounding box center [831, 727] width 15 height 15
click at [905, 570] on icon at bounding box center [912, 727] width 15 height 15
click at [35, 284] on div at bounding box center [33, 283] width 11 height 11
click at [34, 401] on div at bounding box center [33, 402] width 11 height 11
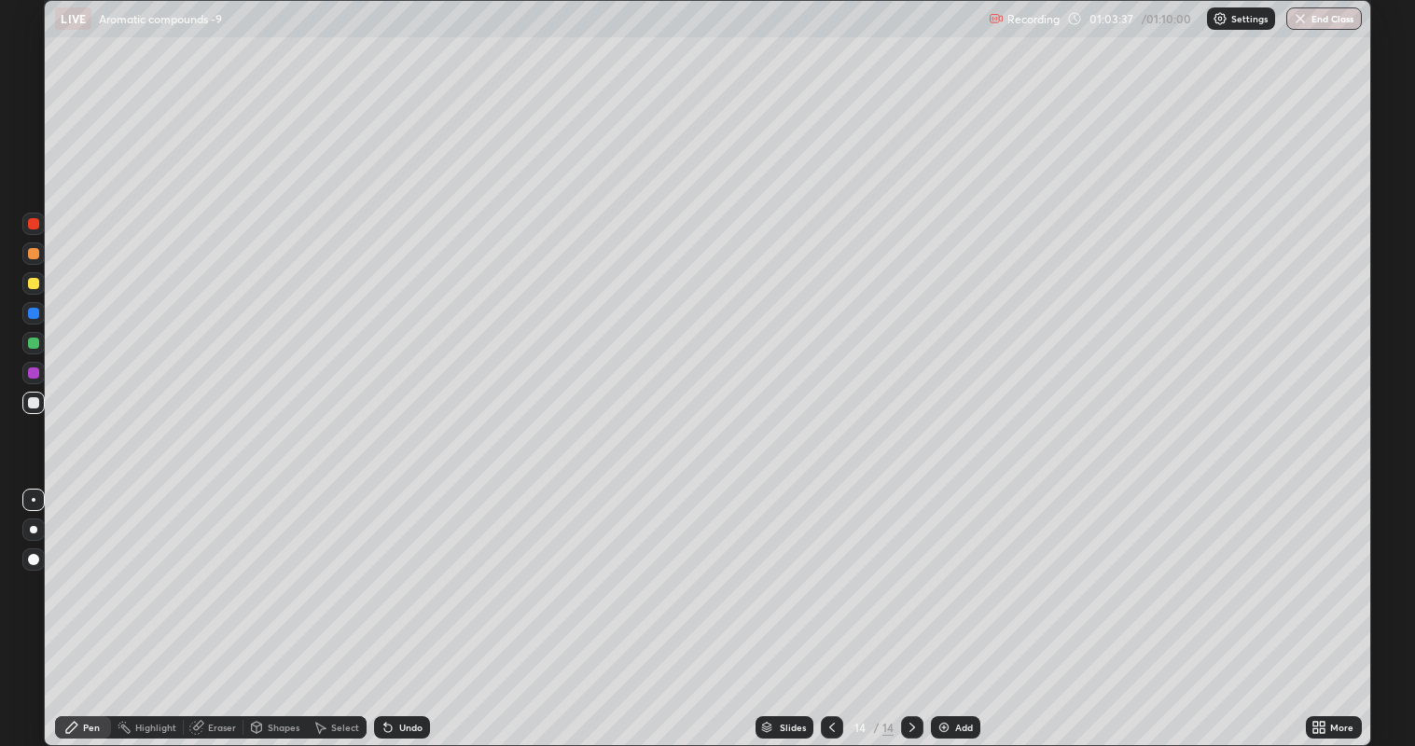
click at [33, 282] on div at bounding box center [33, 283] width 11 height 11
click at [37, 313] on div at bounding box center [33, 313] width 11 height 11
click at [35, 399] on div at bounding box center [33, 402] width 11 height 11
click at [955, 570] on div "Add" at bounding box center [964, 727] width 18 height 9
click at [823, 570] on div at bounding box center [832, 727] width 22 height 22
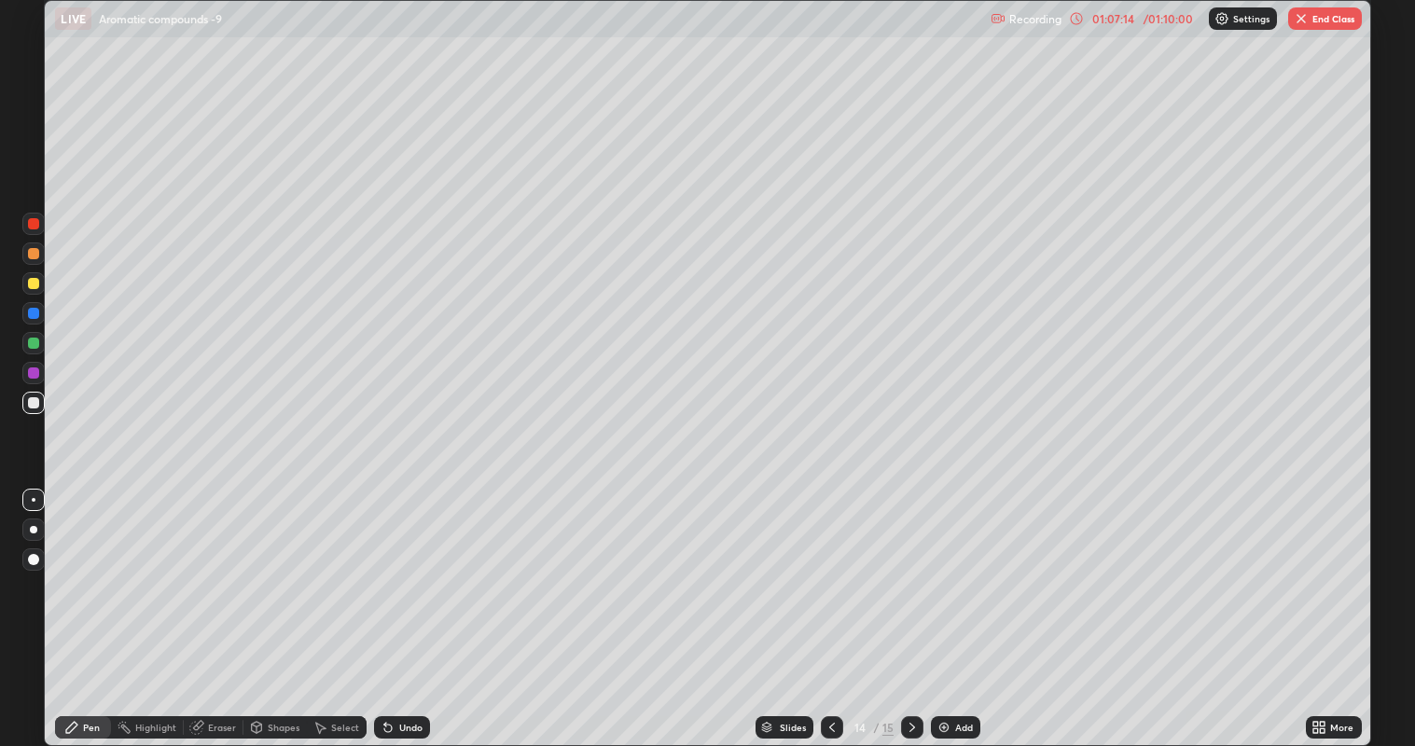
click at [919, 570] on div at bounding box center [912, 727] width 22 height 22
click at [281, 570] on div "Shapes" at bounding box center [284, 727] width 32 height 9
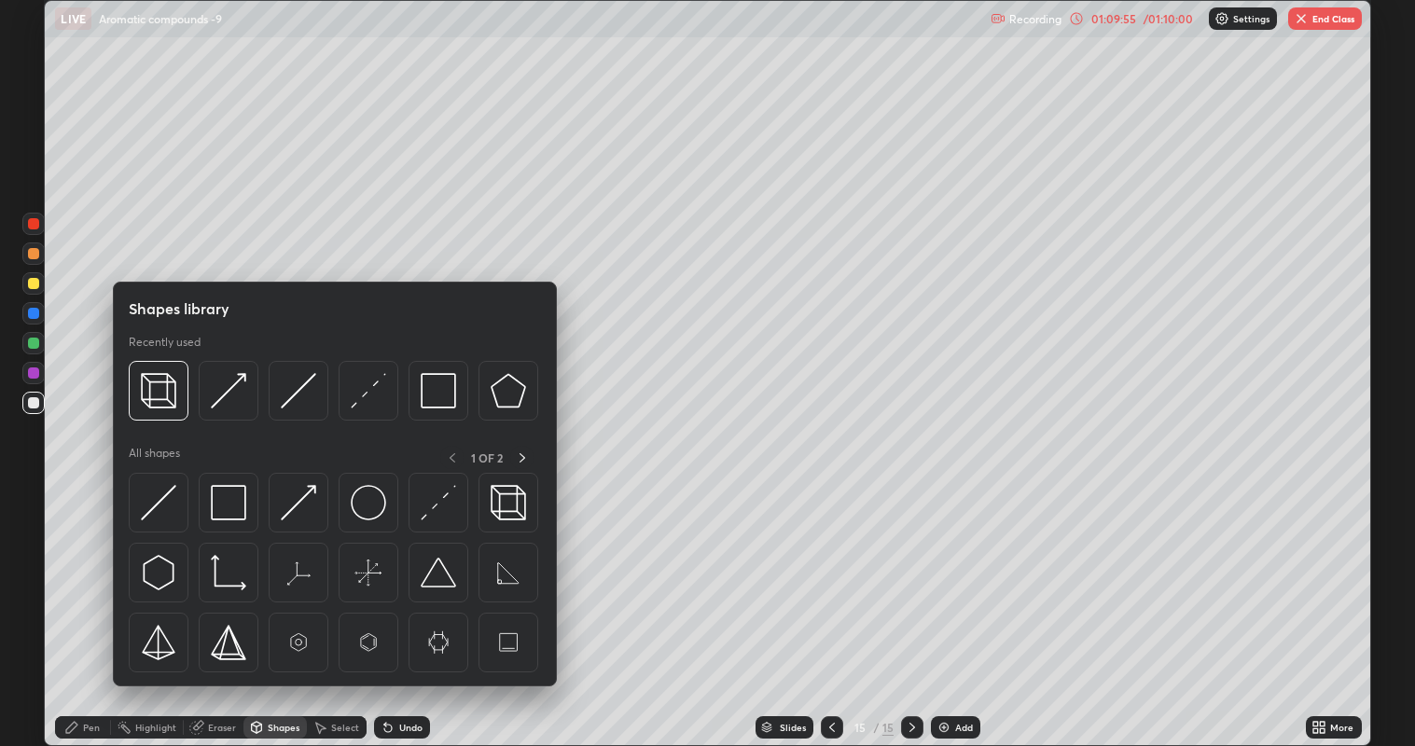
click at [332, 570] on div "Select" at bounding box center [345, 727] width 28 height 9
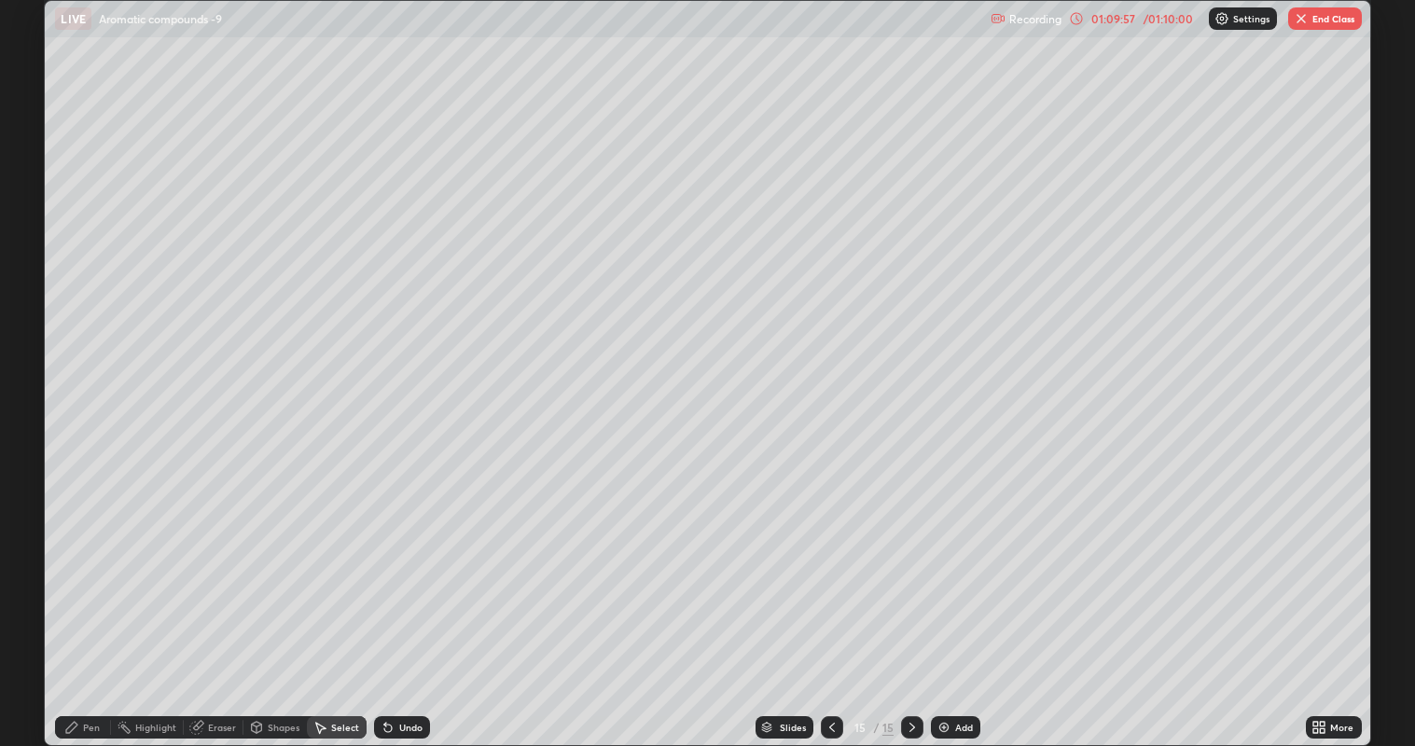
click at [216, 570] on div "Eraser" at bounding box center [222, 727] width 28 height 9
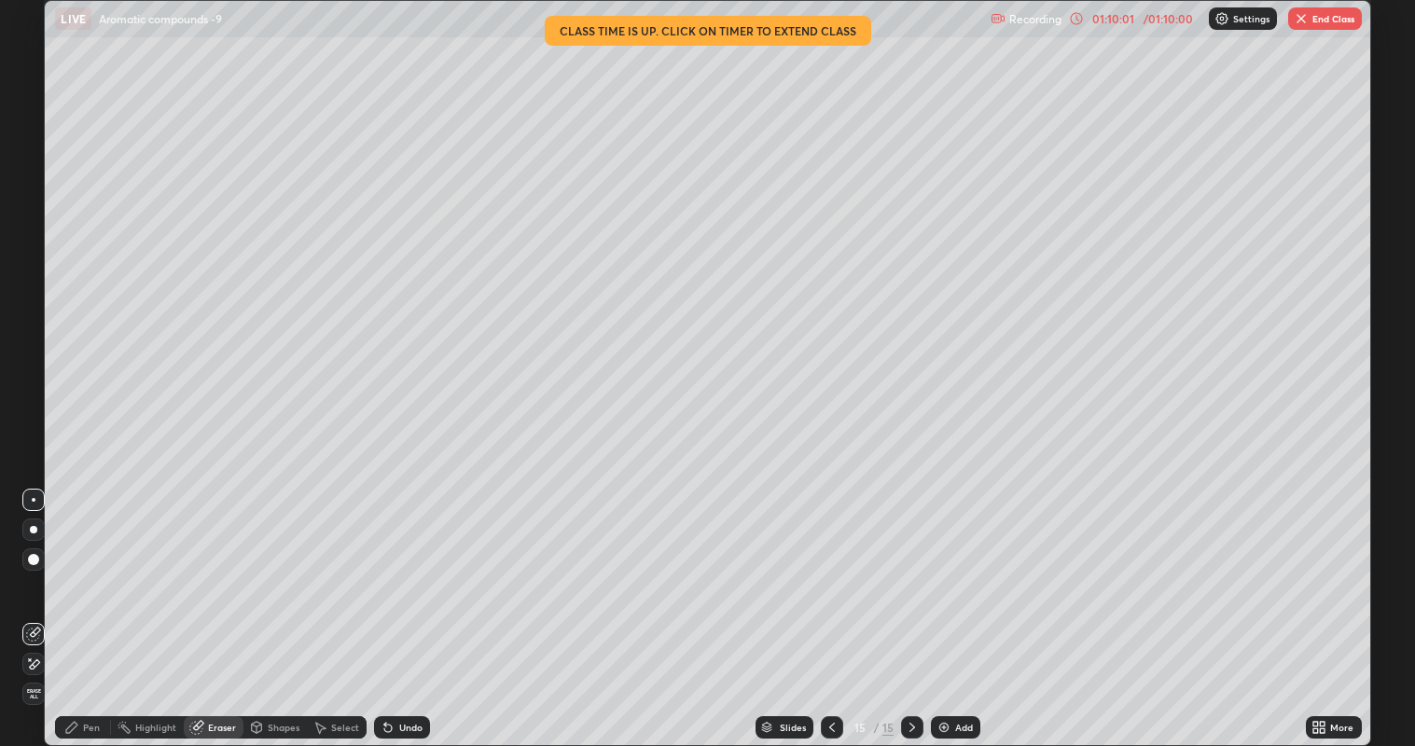
click at [93, 570] on div "Pen" at bounding box center [91, 727] width 17 height 9
click at [1328, 20] on button "End Class" at bounding box center [1325, 18] width 74 height 22
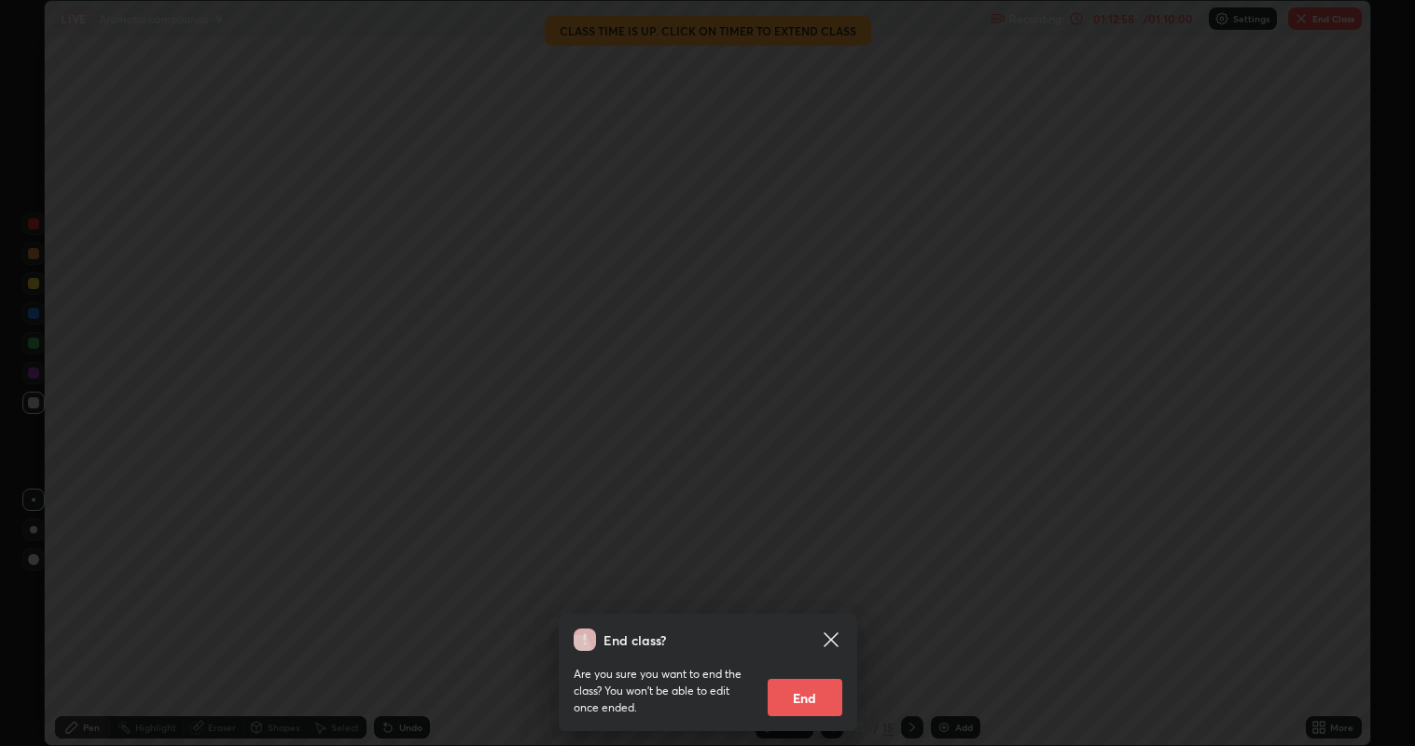
click at [812, 570] on button "End" at bounding box center [805, 697] width 75 height 37
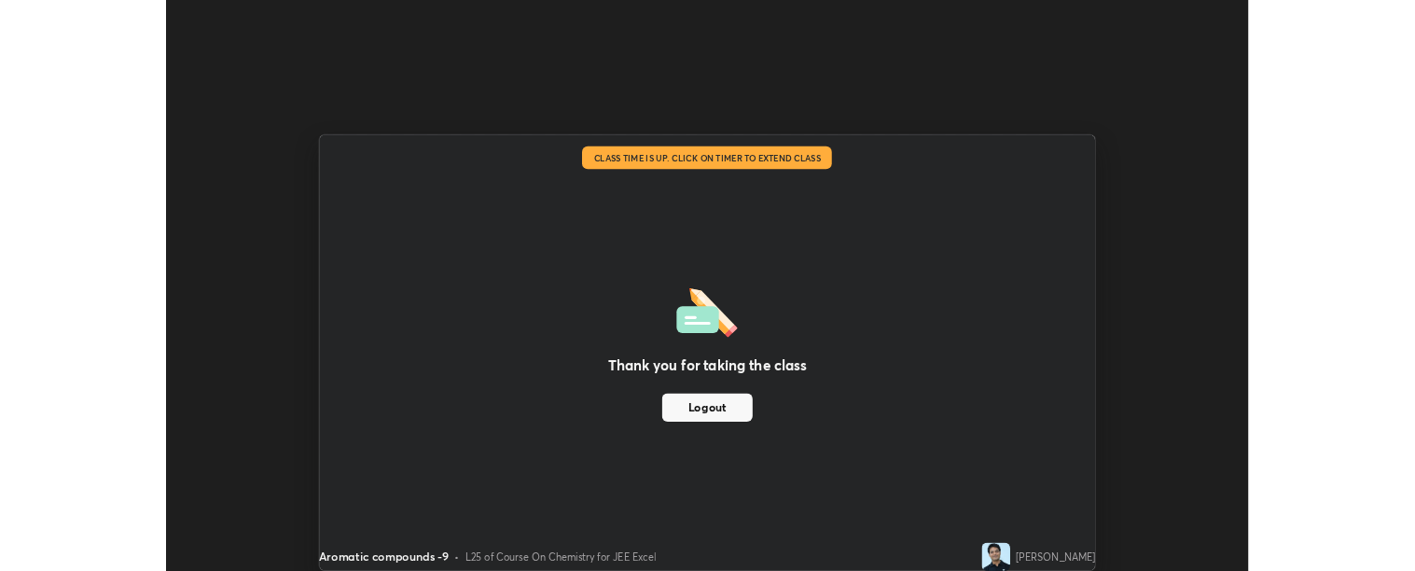
scroll to position [92686, 91842]
